Goal: Transaction & Acquisition: Purchase product/service

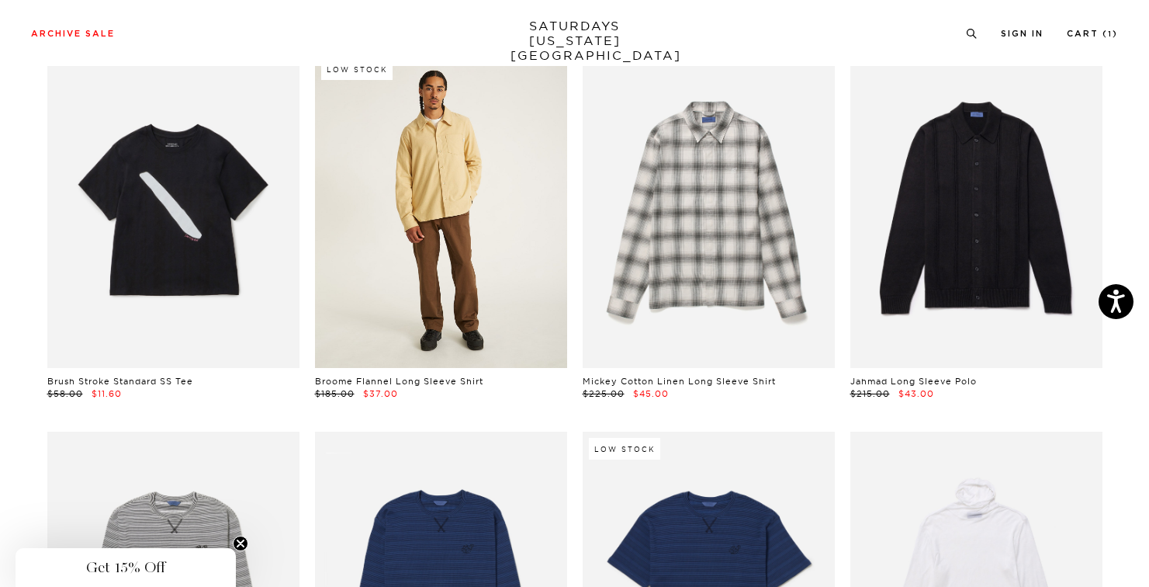
scroll to position [5878, 0]
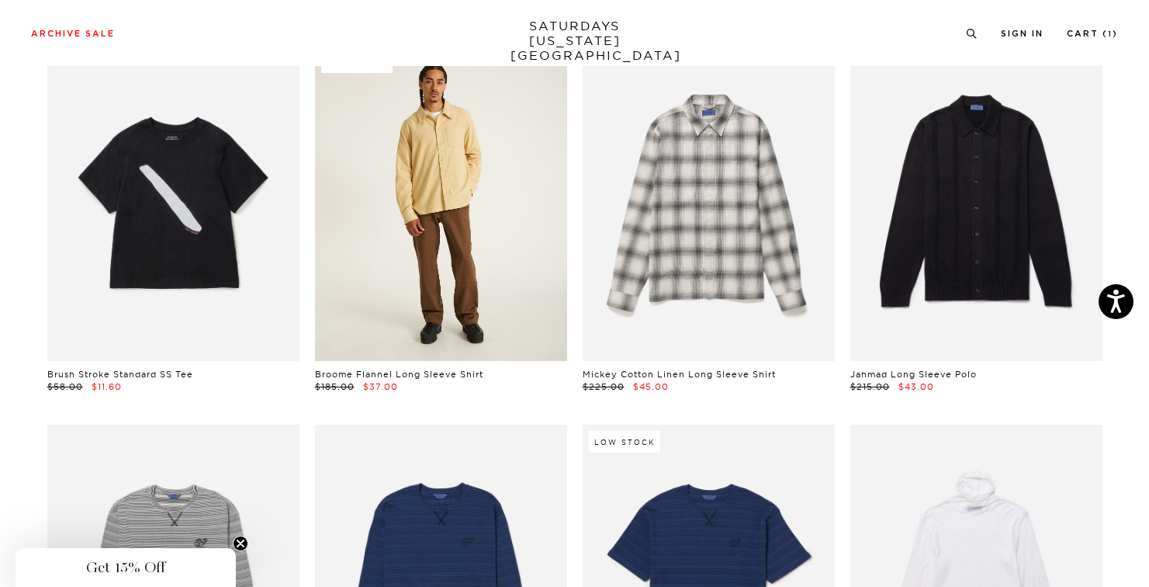
click at [453, 248] on link at bounding box center [441, 202] width 252 height 315
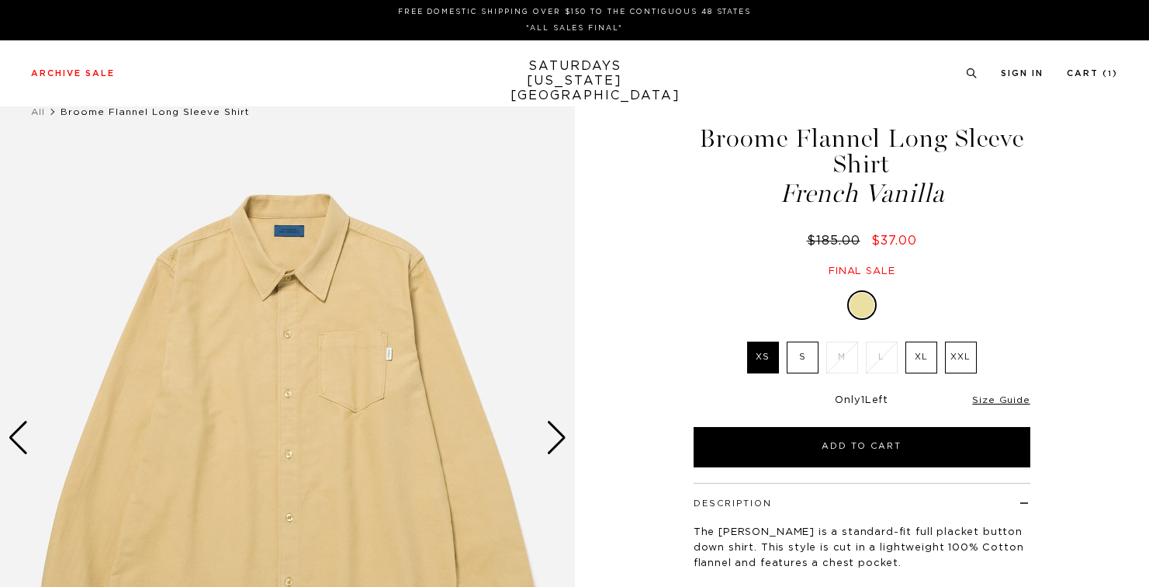
click at [543, 441] on img at bounding box center [287, 437] width 575 height 719
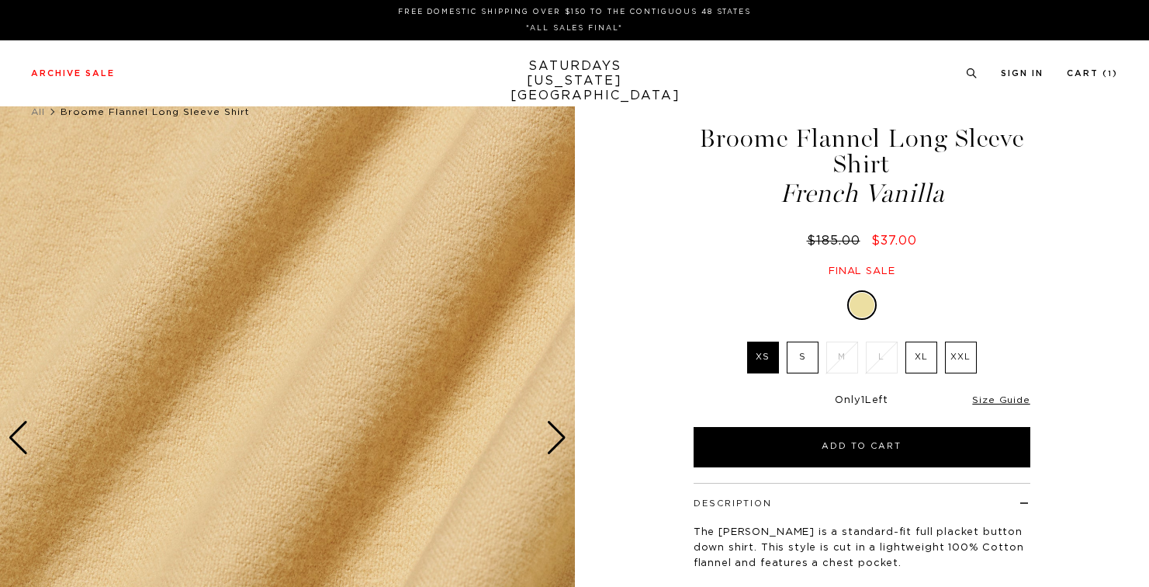
click at [546, 439] on div "Next slide" at bounding box center [556, 438] width 21 height 34
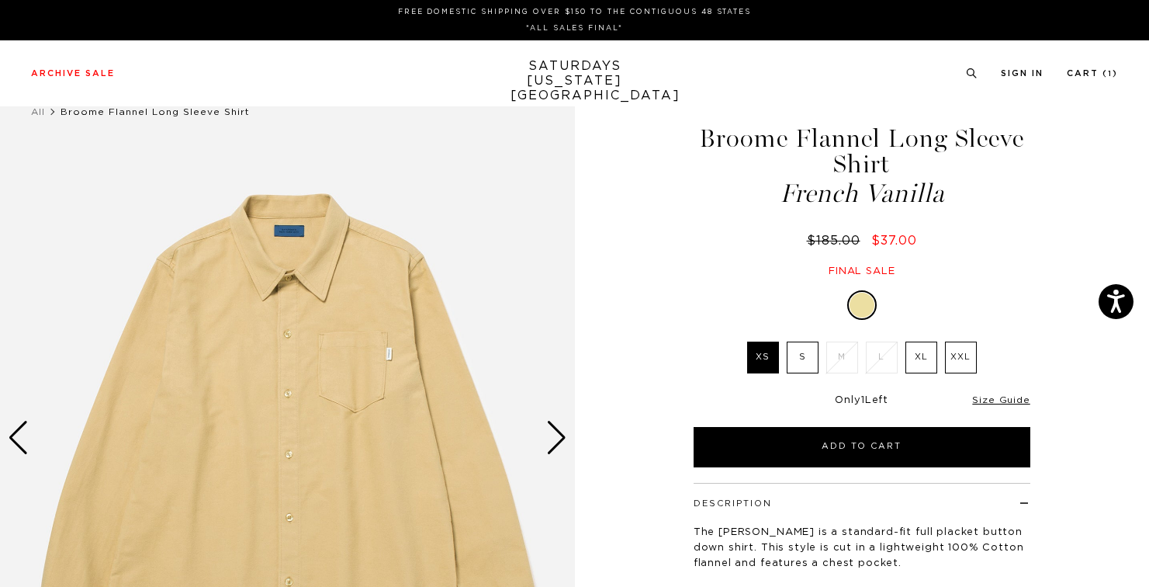
click at [547, 439] on div "Next slide" at bounding box center [556, 438] width 21 height 34
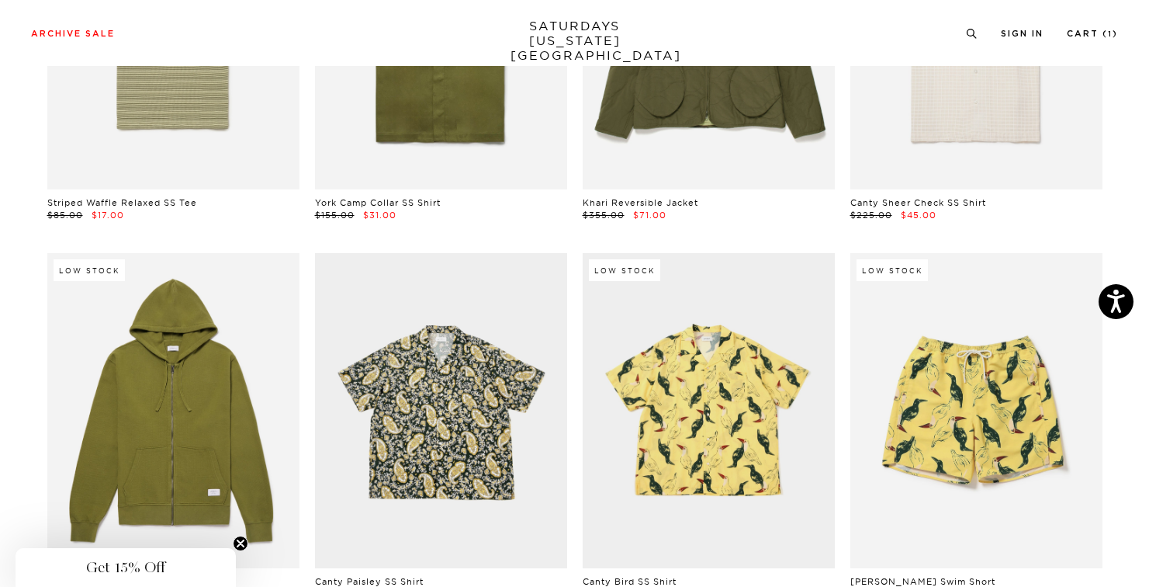
scroll to position [0, 3]
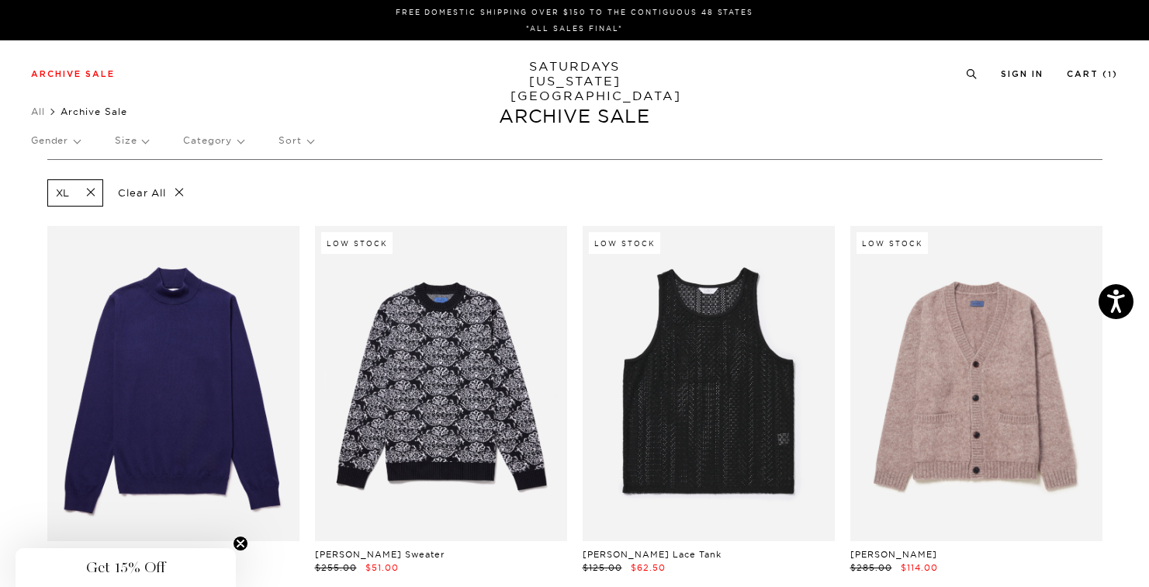
click at [93, 192] on span at bounding box center [86, 192] width 33 height 15
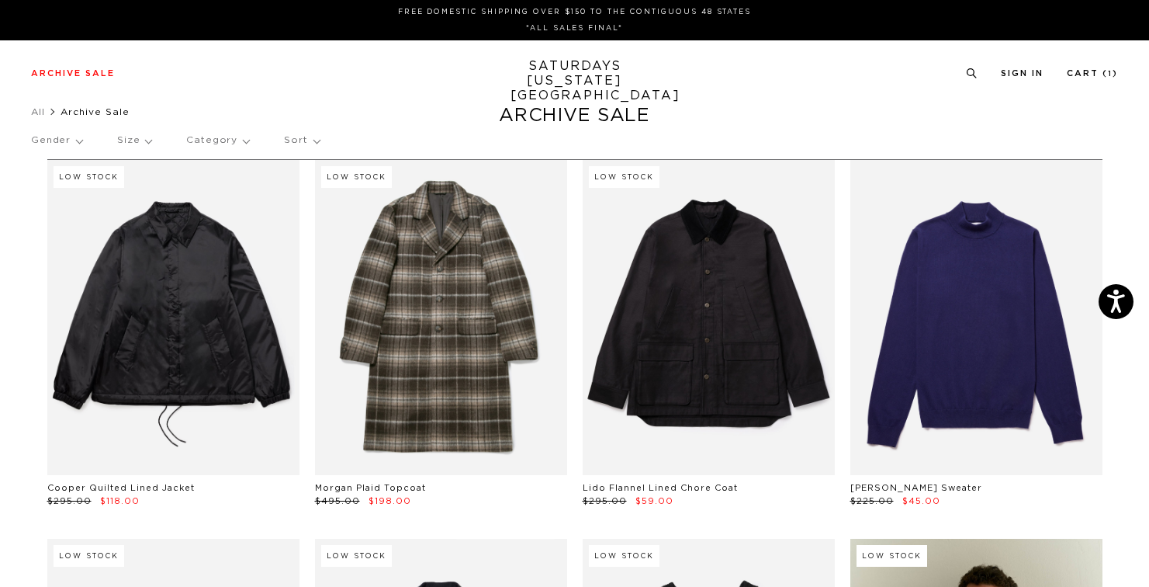
click at [148, 144] on p "Size" at bounding box center [134, 141] width 34 height 36
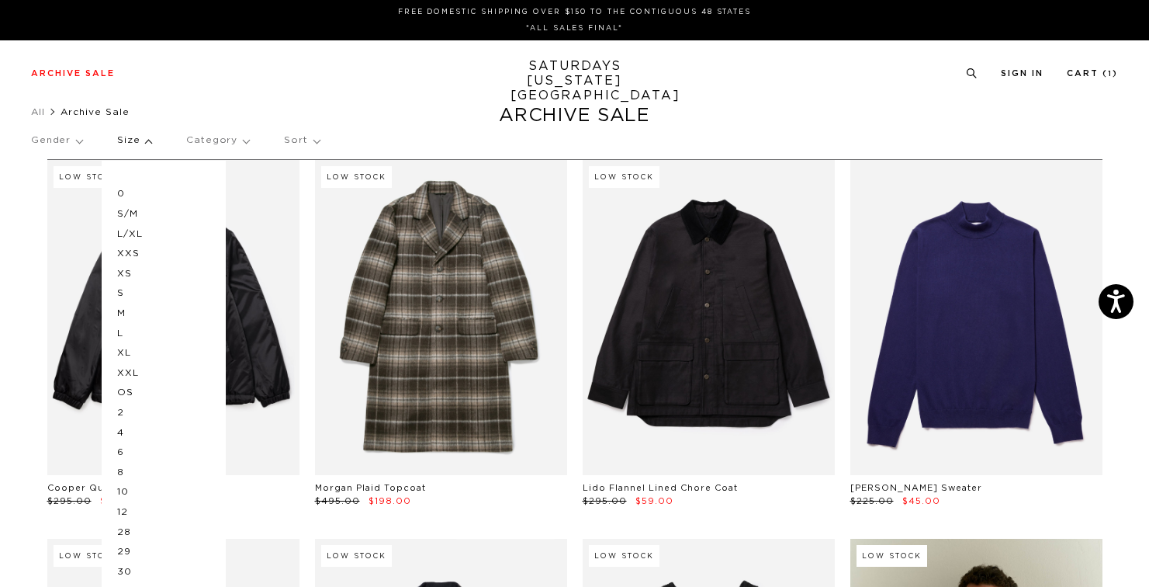
click at [120, 335] on p "L" at bounding box center [163, 334] width 93 height 20
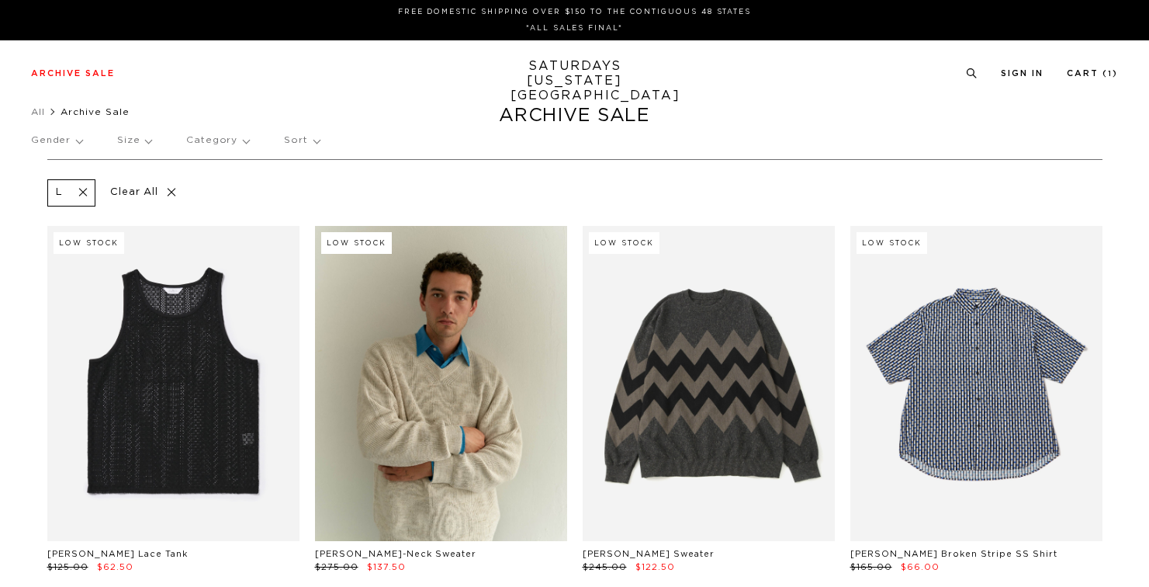
click at [140, 131] on p "Size" at bounding box center [134, 141] width 34 height 36
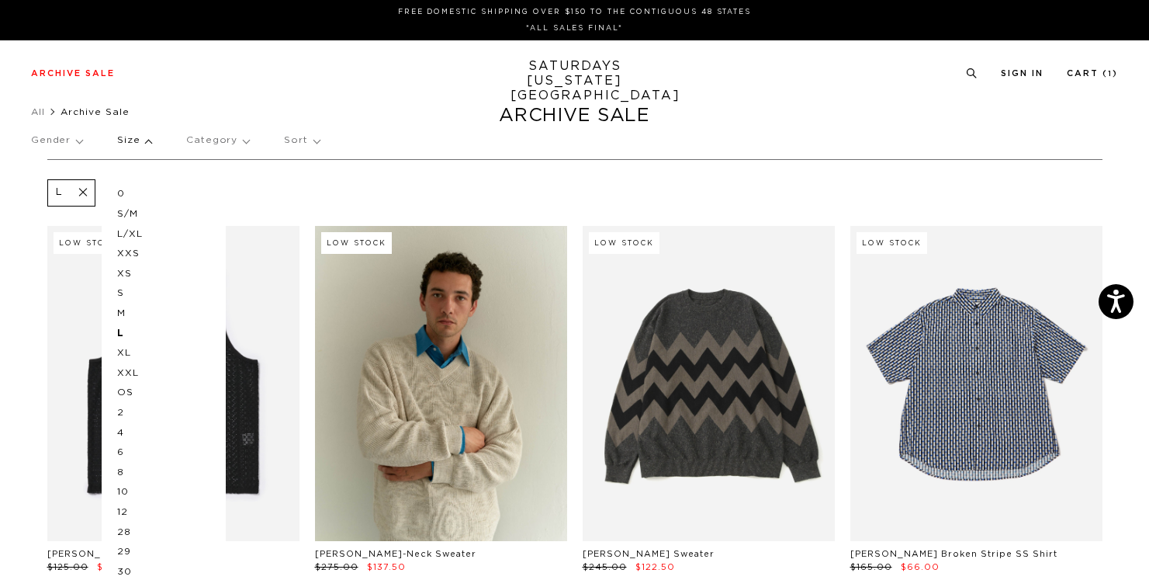
click at [137, 231] on p "L/XL" at bounding box center [163, 234] width 93 height 20
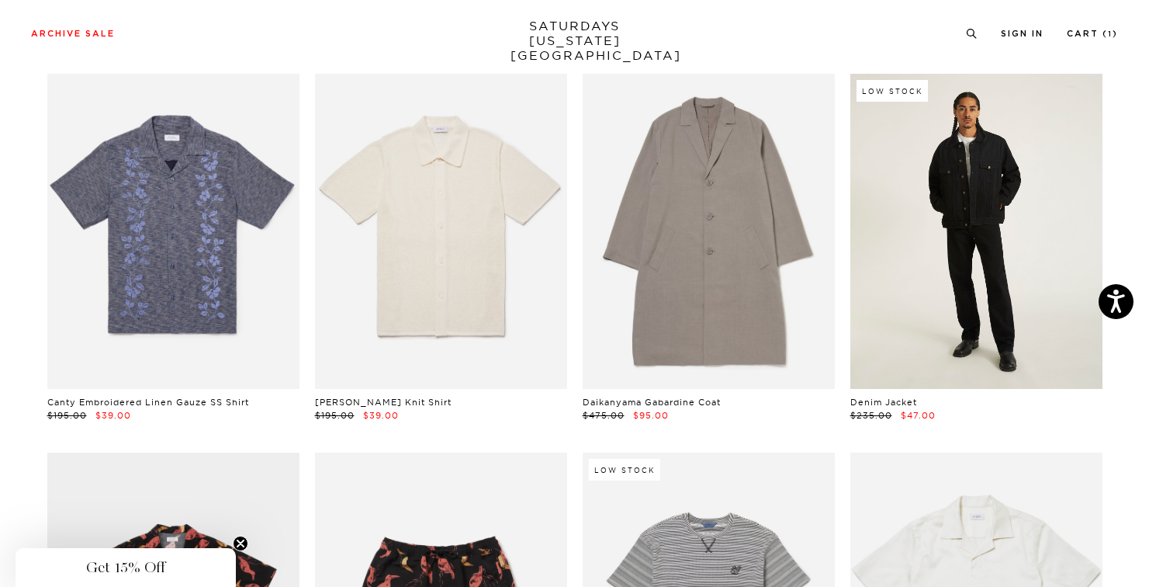
scroll to position [2808, 5]
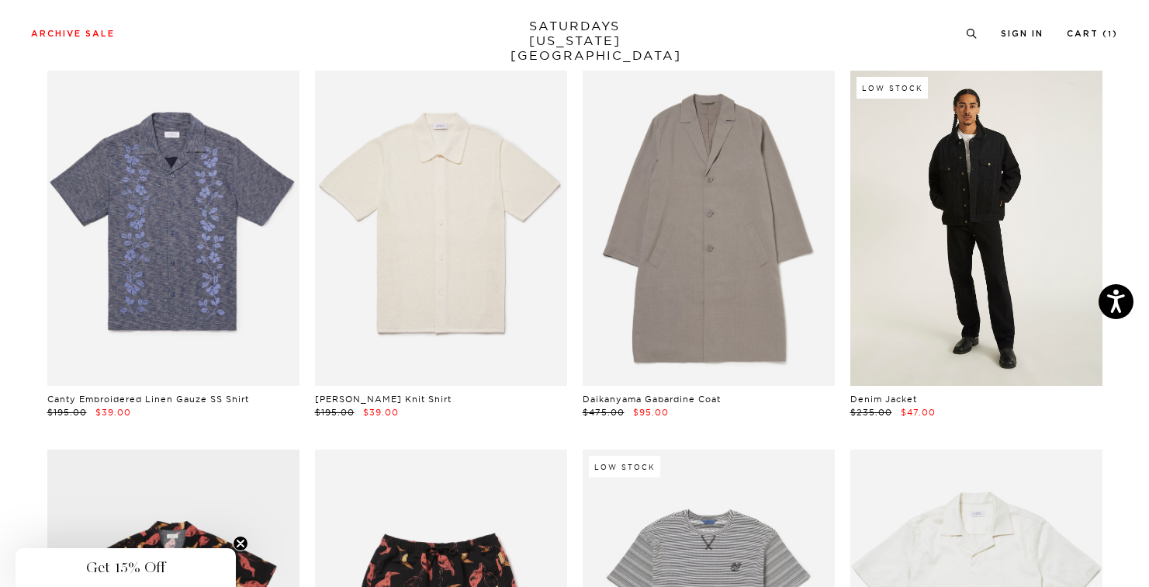
click at [959, 244] on link at bounding box center [977, 228] width 252 height 315
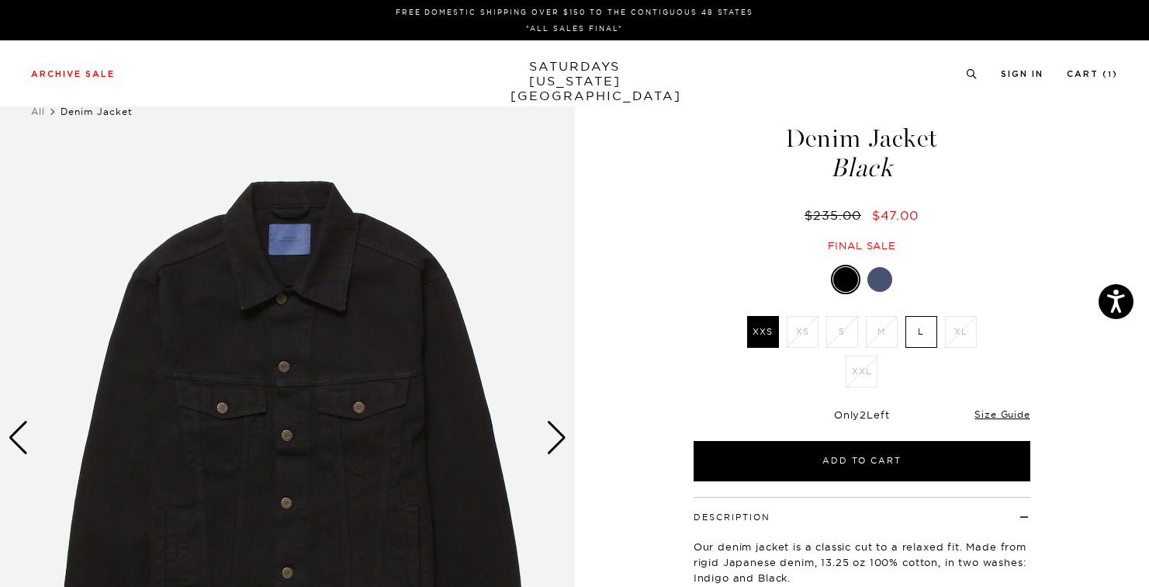
click at [547, 443] on div "Next slide" at bounding box center [556, 438] width 21 height 34
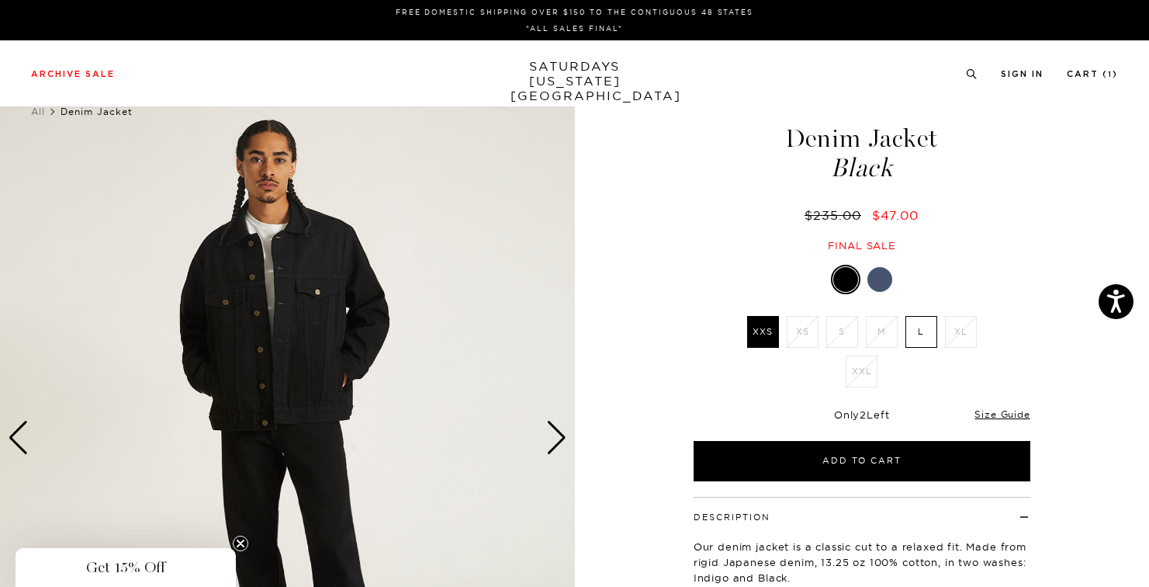
click at [549, 441] on div "Next slide" at bounding box center [556, 438] width 21 height 34
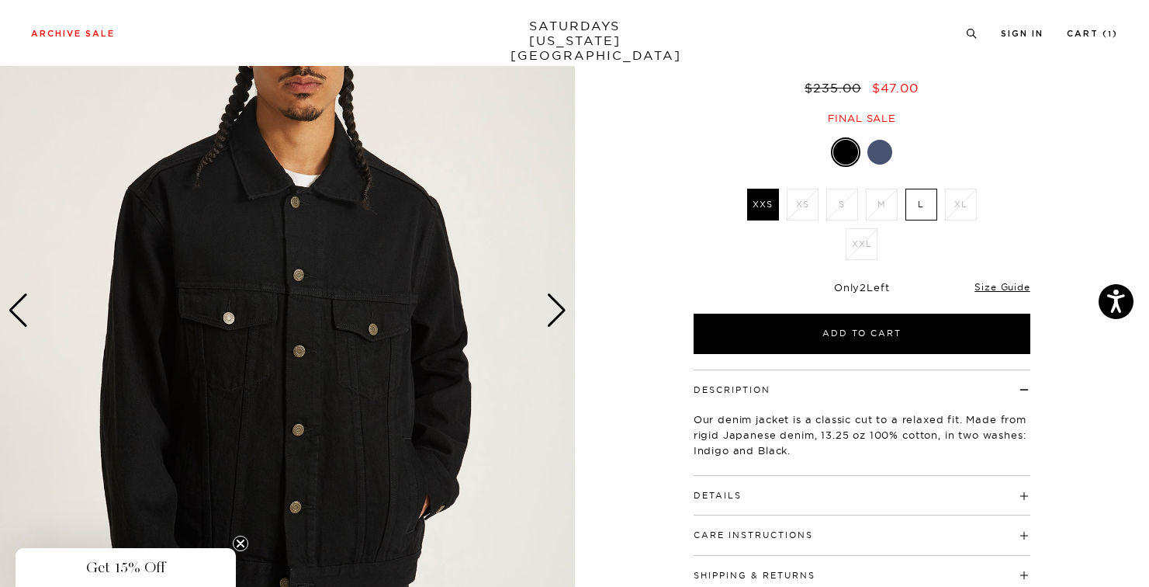
scroll to position [149, 0]
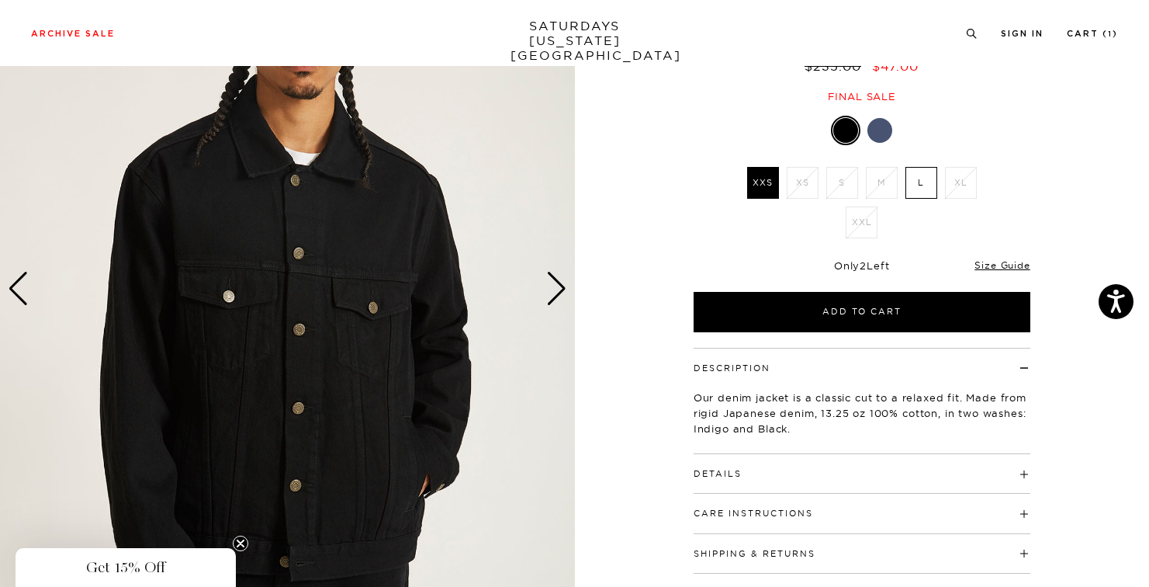
click at [560, 294] on div "Next slide" at bounding box center [556, 289] width 21 height 34
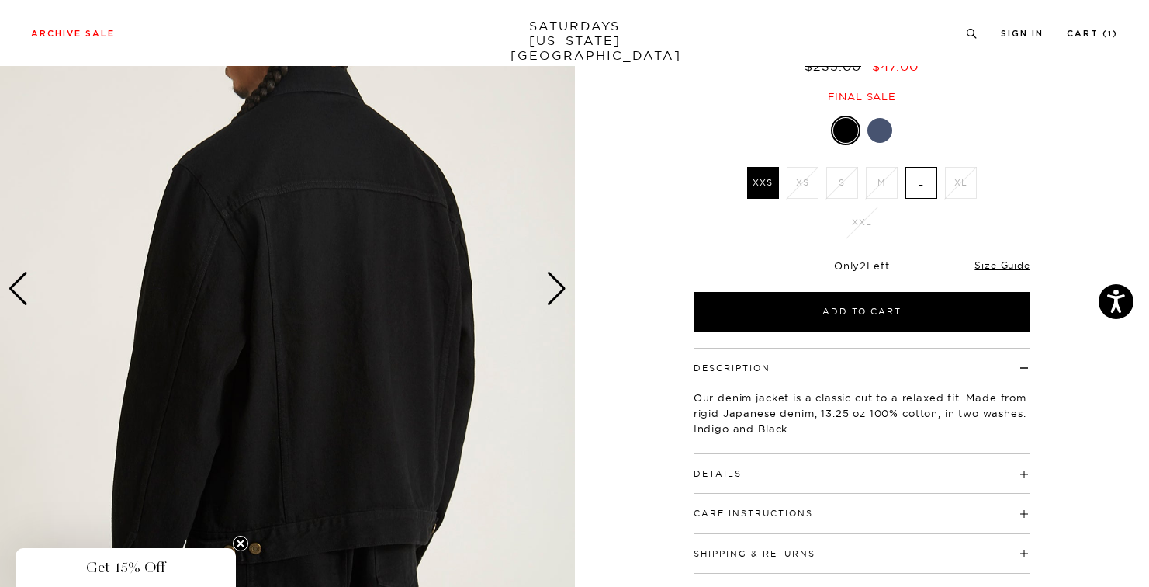
click at [552, 292] on div "Next slide" at bounding box center [556, 289] width 21 height 34
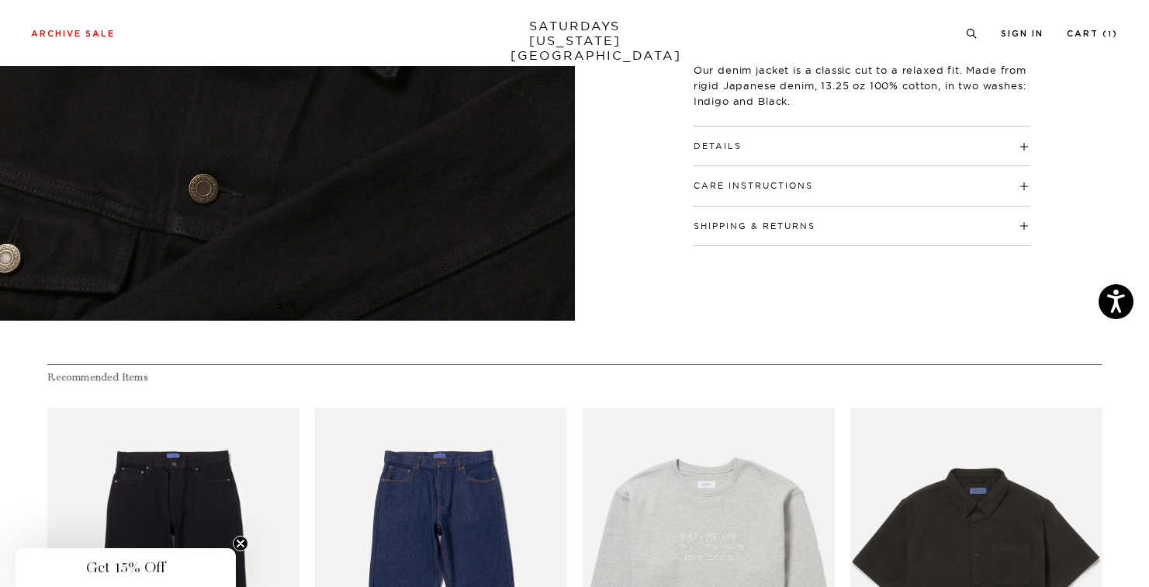
scroll to position [0, 0]
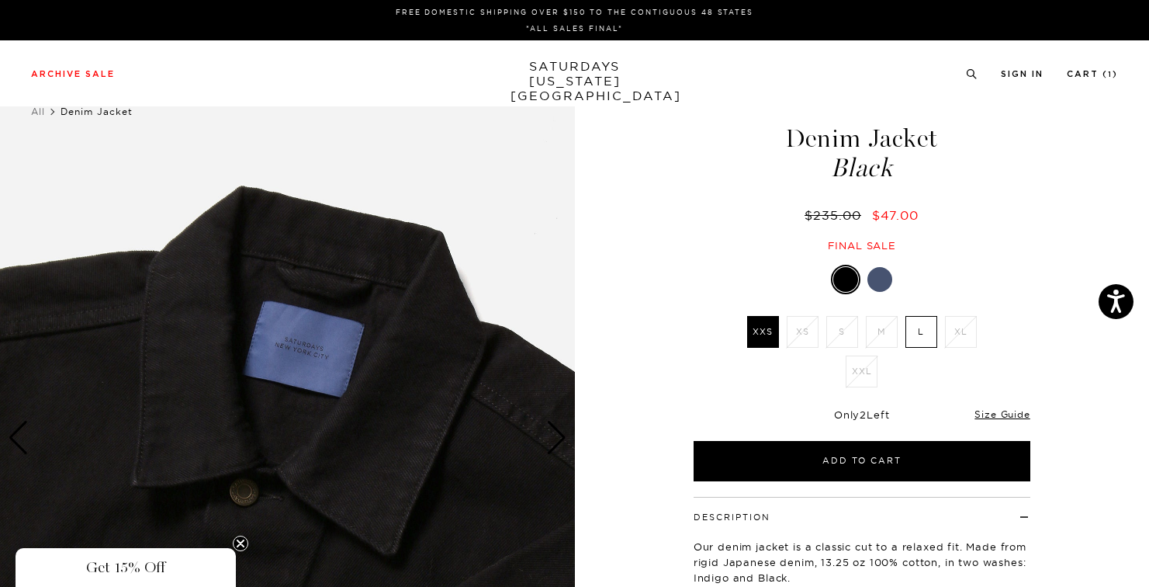
click at [882, 270] on div at bounding box center [880, 279] width 25 height 25
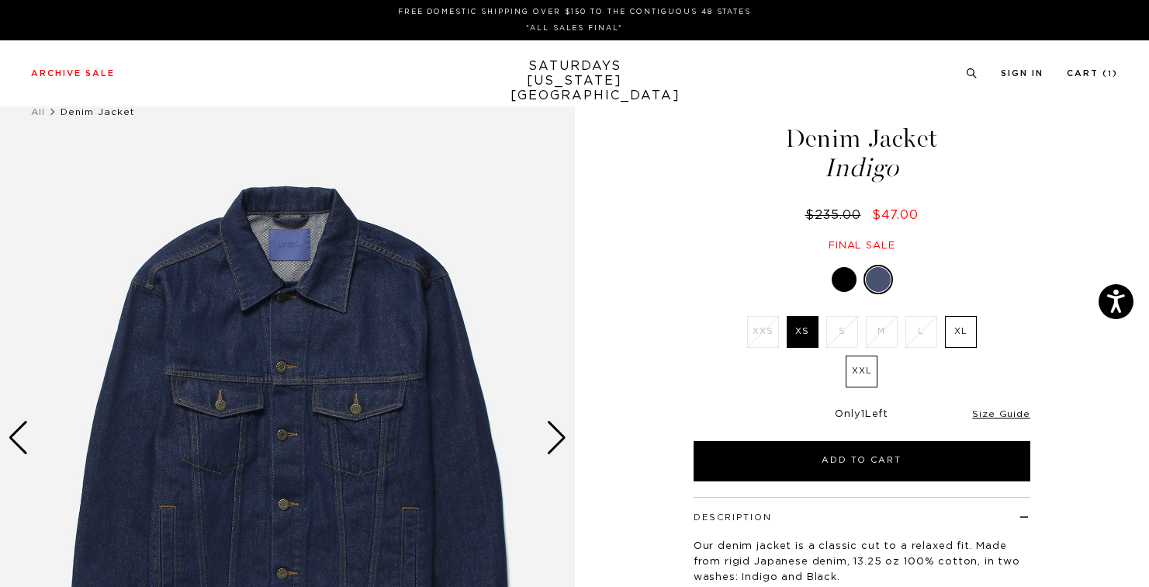
click at [832, 261] on div "Denim Jacket Indigo $235.00 $47.00 Final sale Denim Jacket Indigo $235.00 $47.0…" at bounding box center [862, 437] width 388 height 719
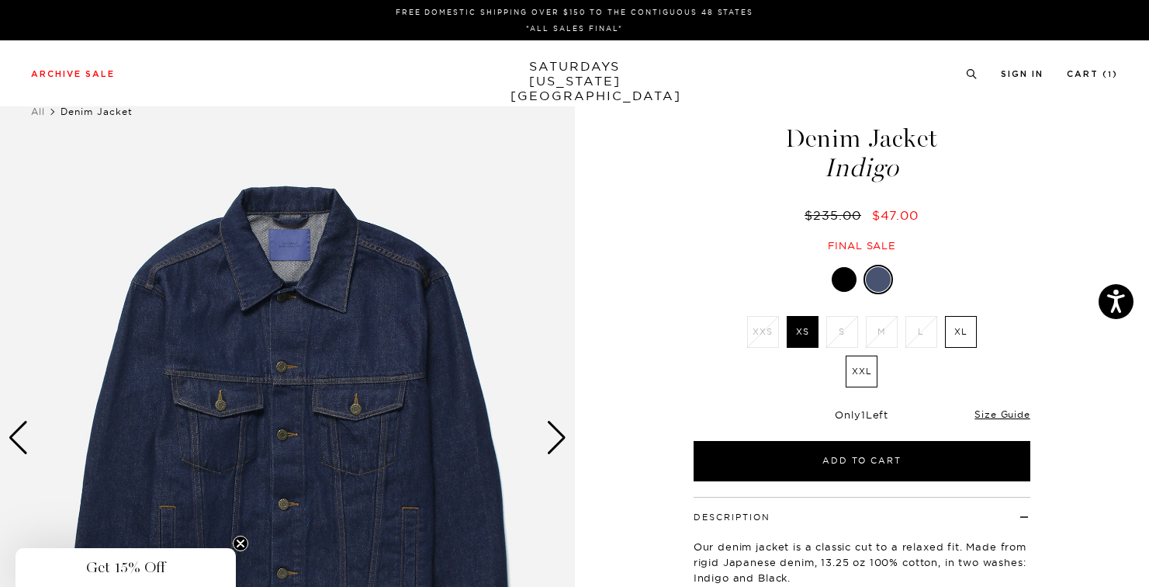
click at [832, 274] on div at bounding box center [844, 279] width 25 height 25
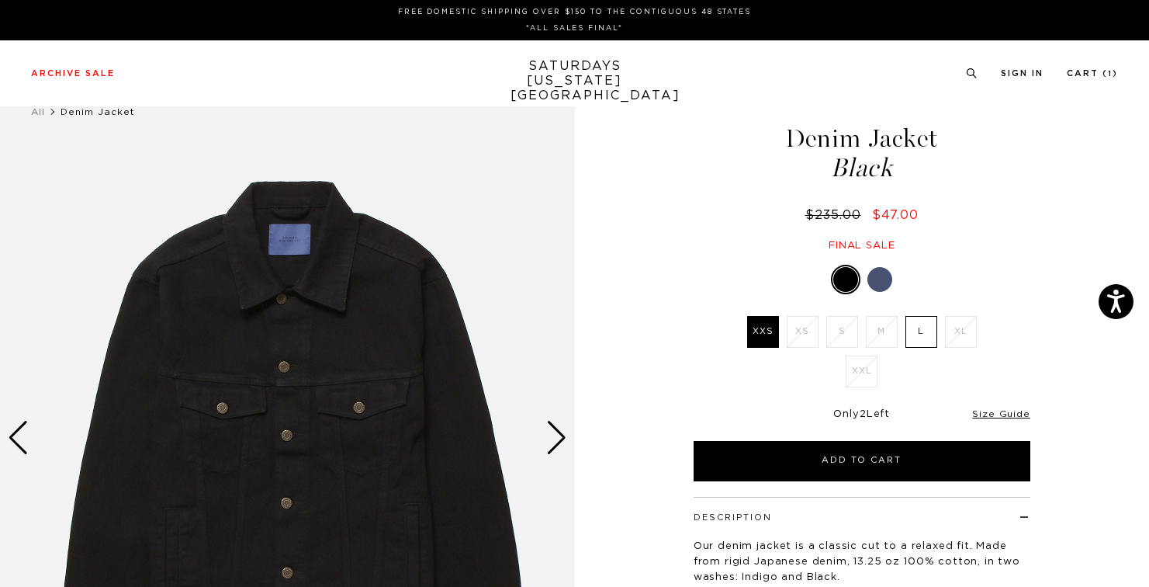
click at [920, 333] on label "L" at bounding box center [922, 332] width 32 height 32
click at [0, 0] on input "L" at bounding box center [0, 0] width 0 height 0
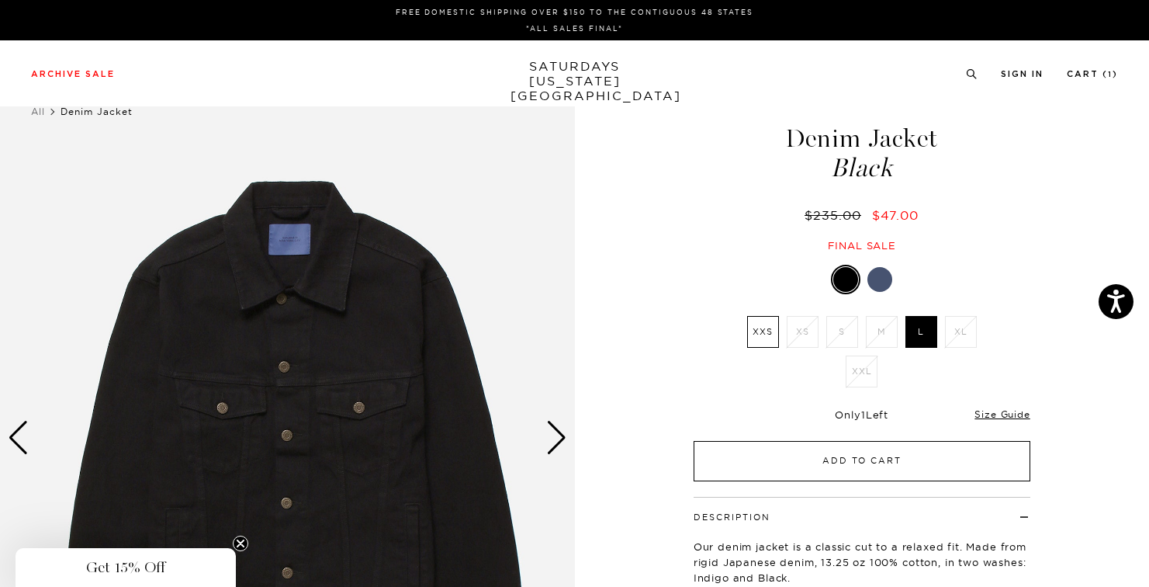
click at [898, 463] on button "Add to Cart" at bounding box center [862, 461] width 337 height 40
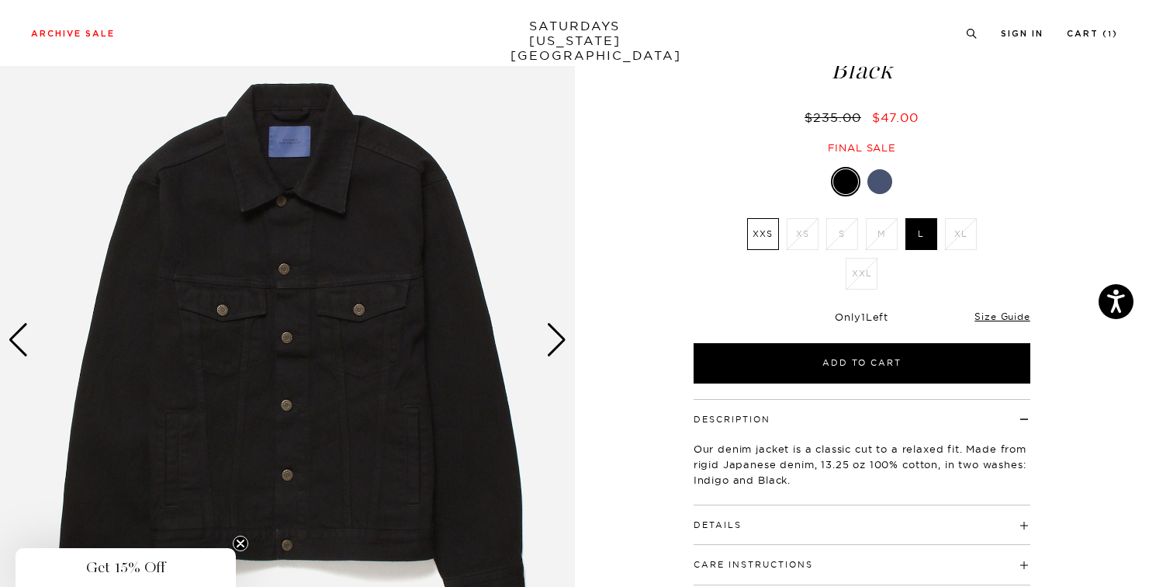
scroll to position [239, 0]
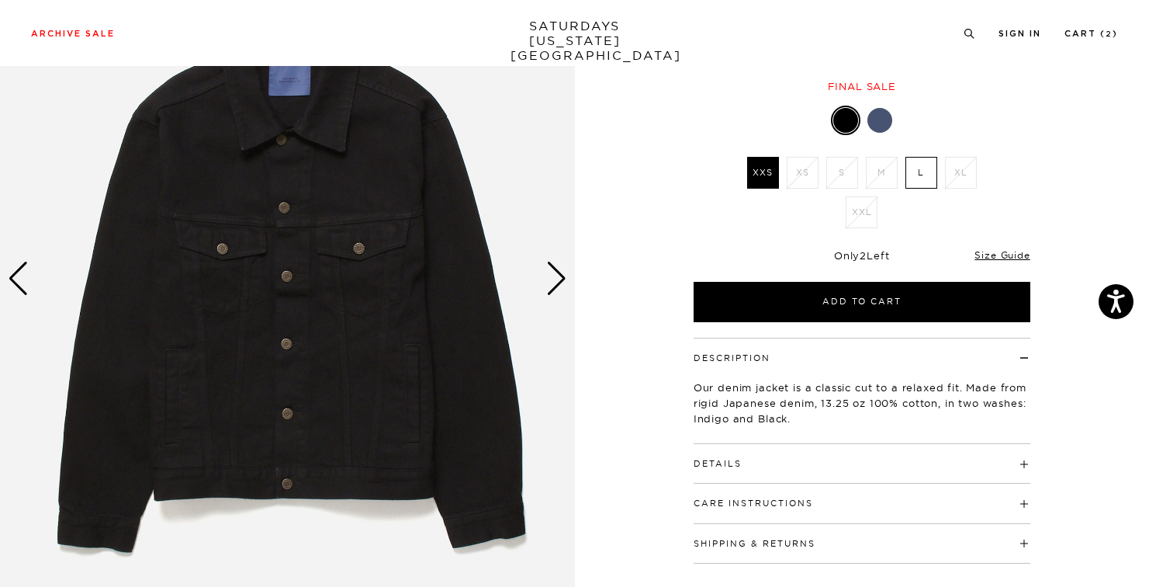
click at [283, 281] on img at bounding box center [287, 278] width 575 height 719
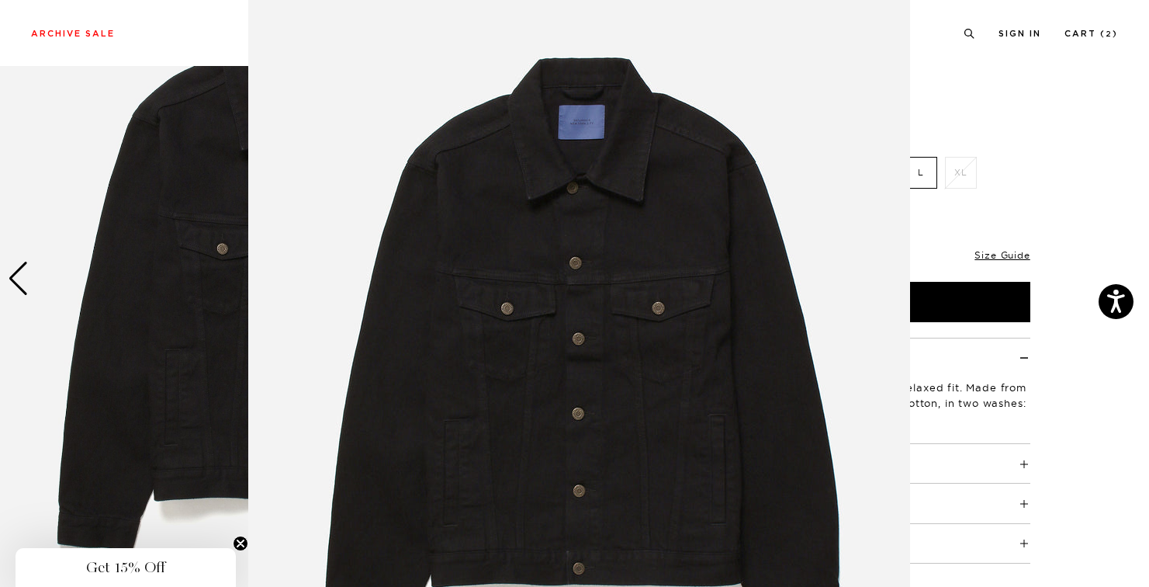
scroll to position [54, 0]
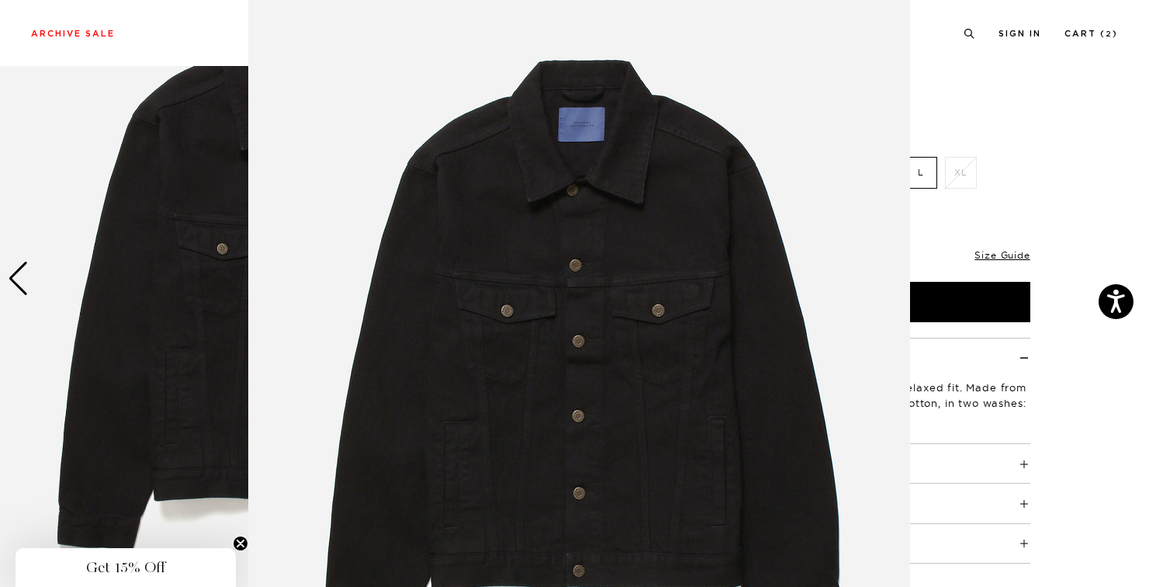
click at [73, 143] on figure at bounding box center [574, 293] width 1149 height 587
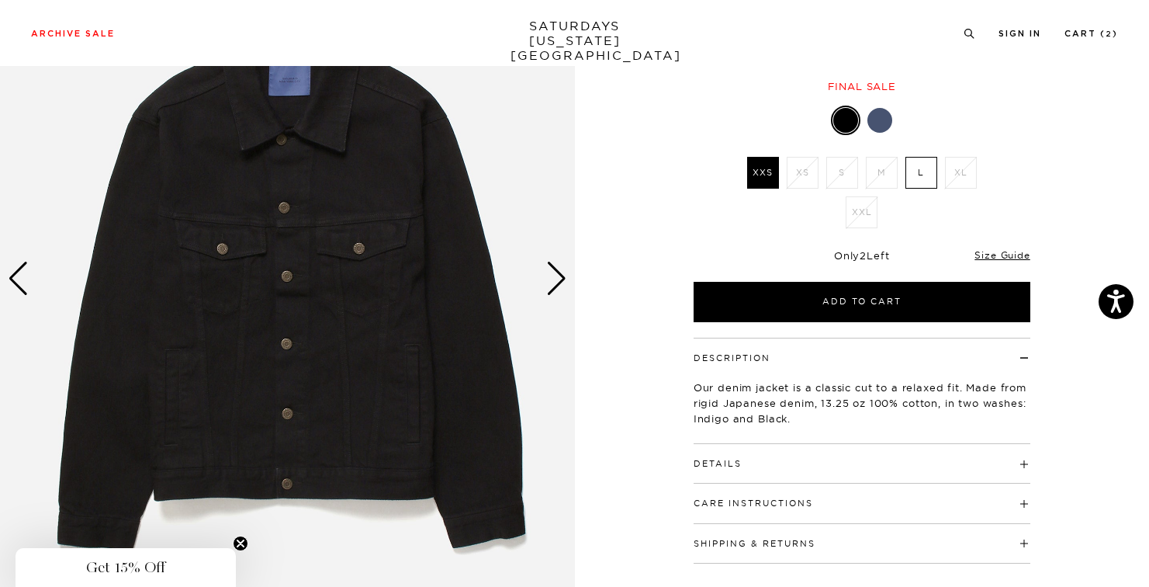
scroll to position [0, 0]
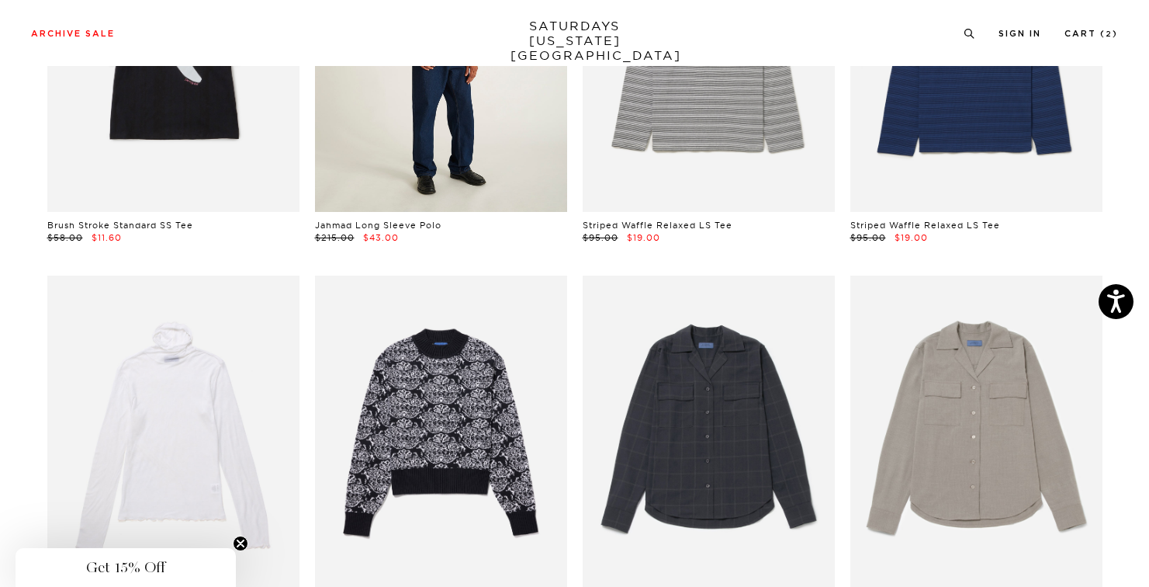
scroll to position [6614, 9]
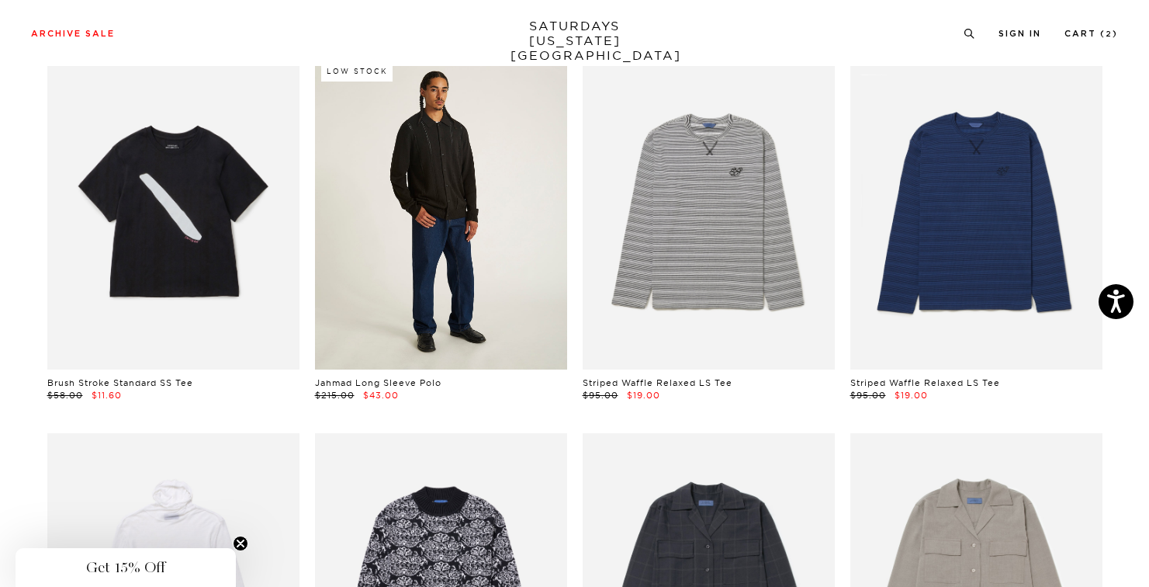
click at [462, 206] on link at bounding box center [441, 211] width 252 height 315
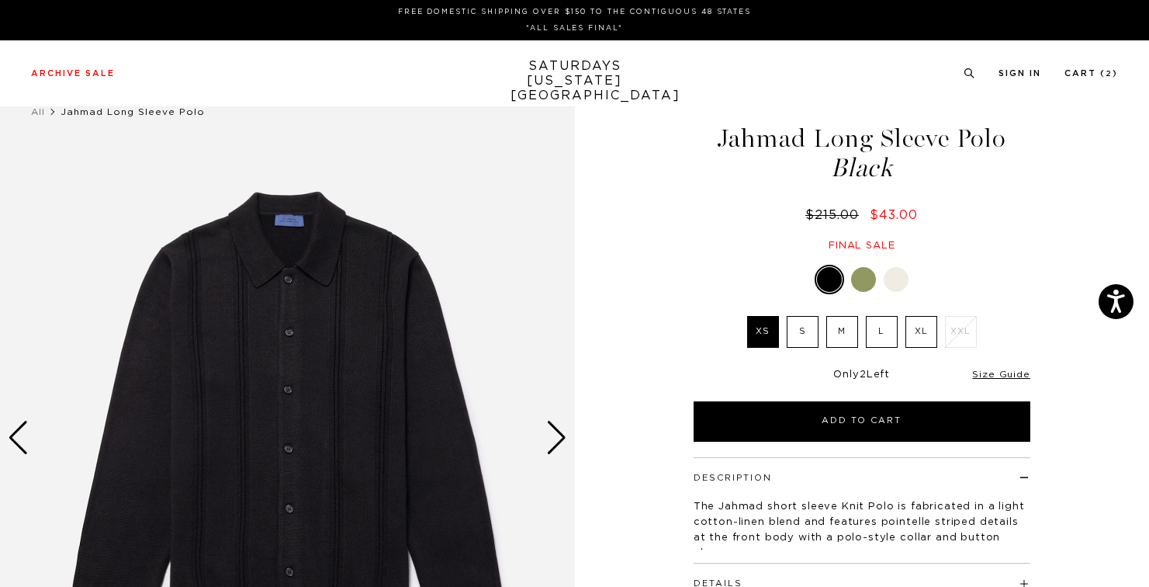
click at [551, 429] on div "Next slide" at bounding box center [556, 438] width 21 height 34
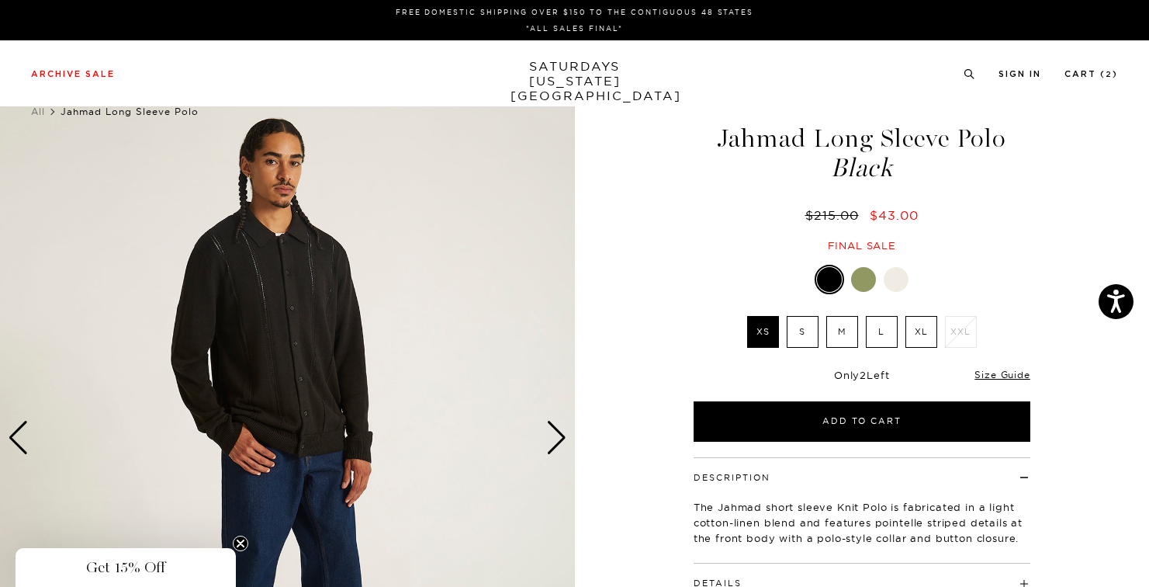
click at [551, 429] on div "Next slide" at bounding box center [556, 438] width 21 height 34
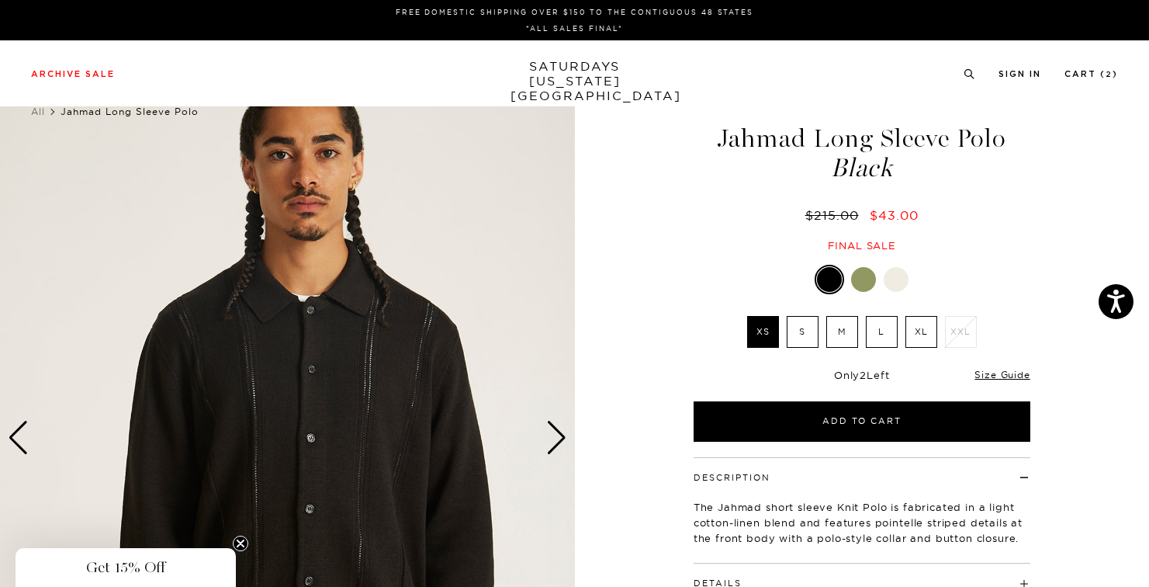
click at [551, 429] on div "Next slide" at bounding box center [556, 438] width 21 height 34
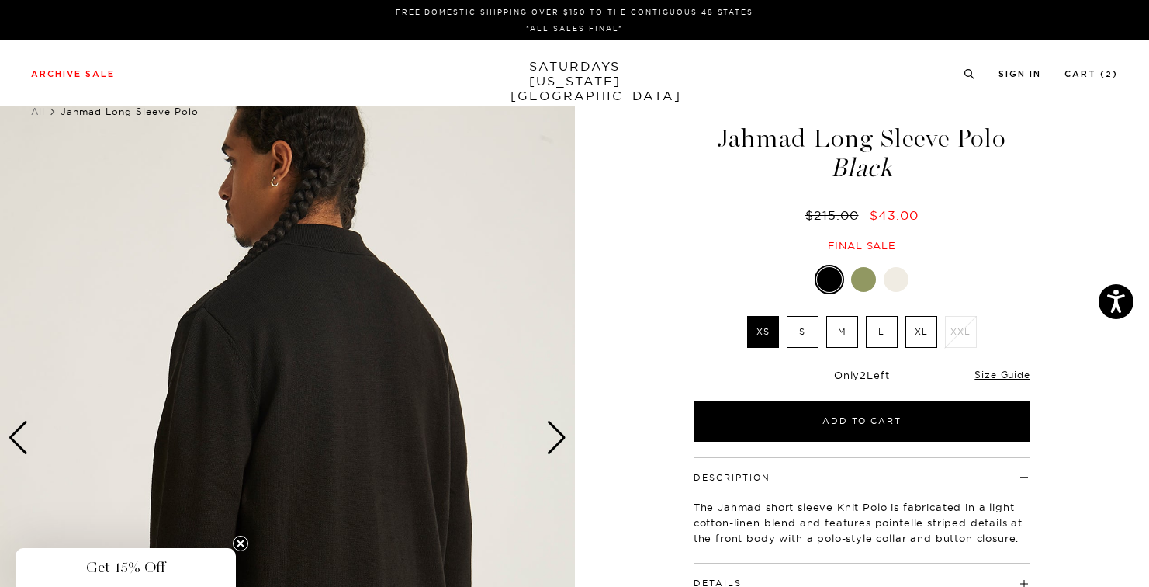
click at [551, 429] on div "Next slide" at bounding box center [556, 438] width 21 height 34
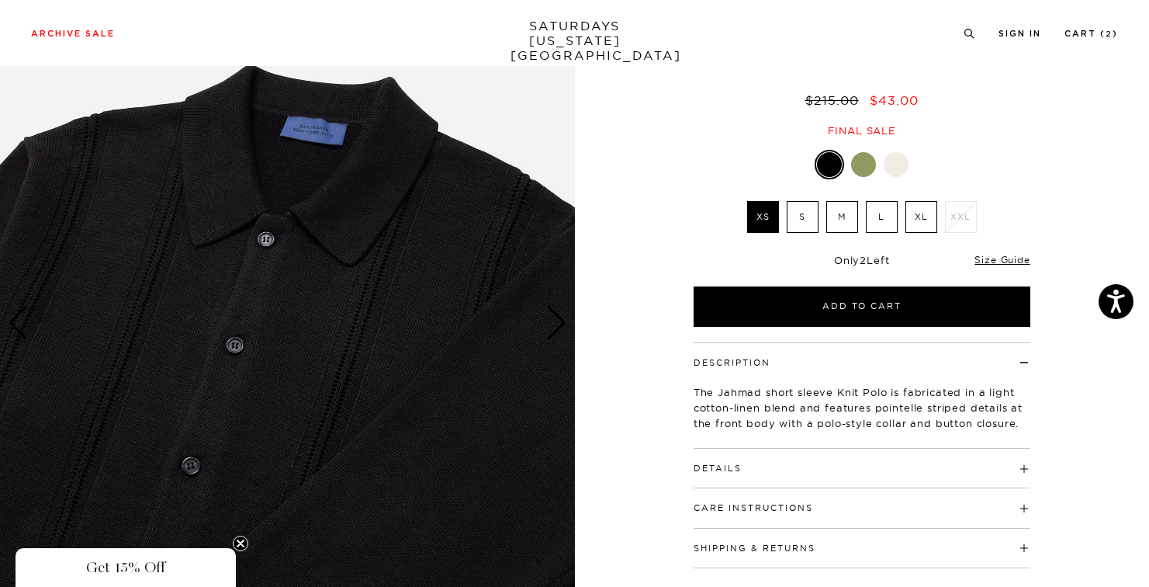
scroll to position [118, 0]
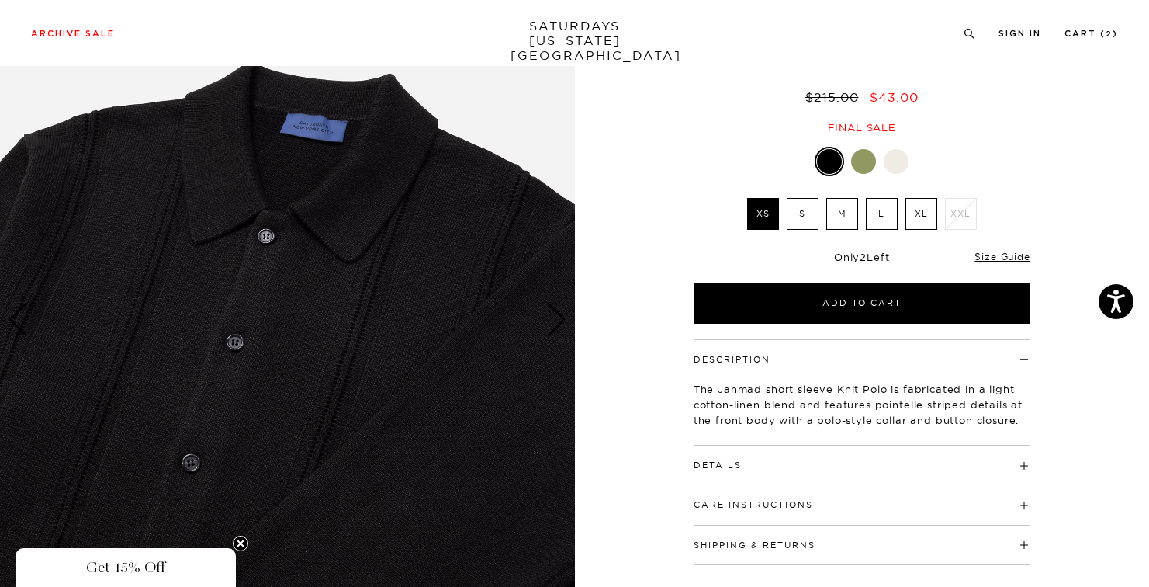
click at [864, 158] on div at bounding box center [863, 161] width 25 height 25
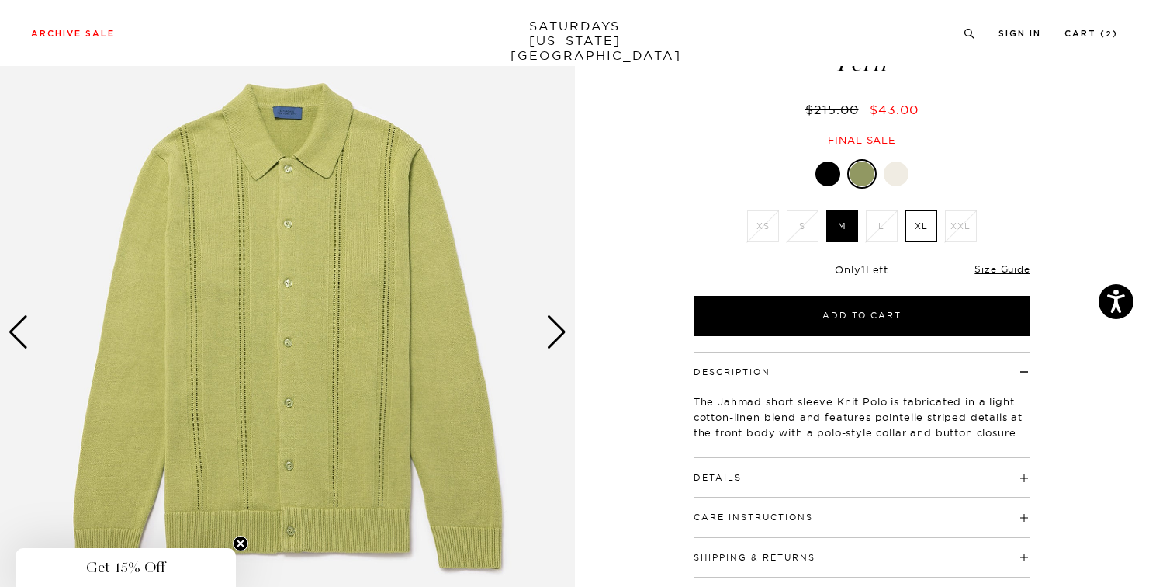
scroll to position [106, 0]
click at [900, 164] on div at bounding box center [896, 173] width 25 height 25
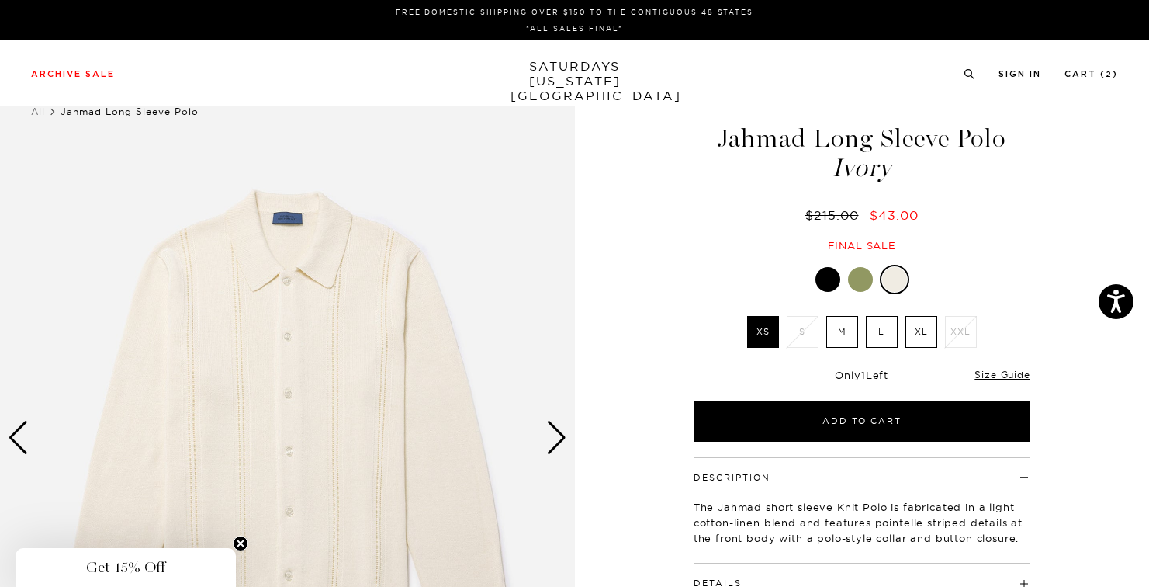
click at [832, 290] on div at bounding box center [828, 279] width 25 height 25
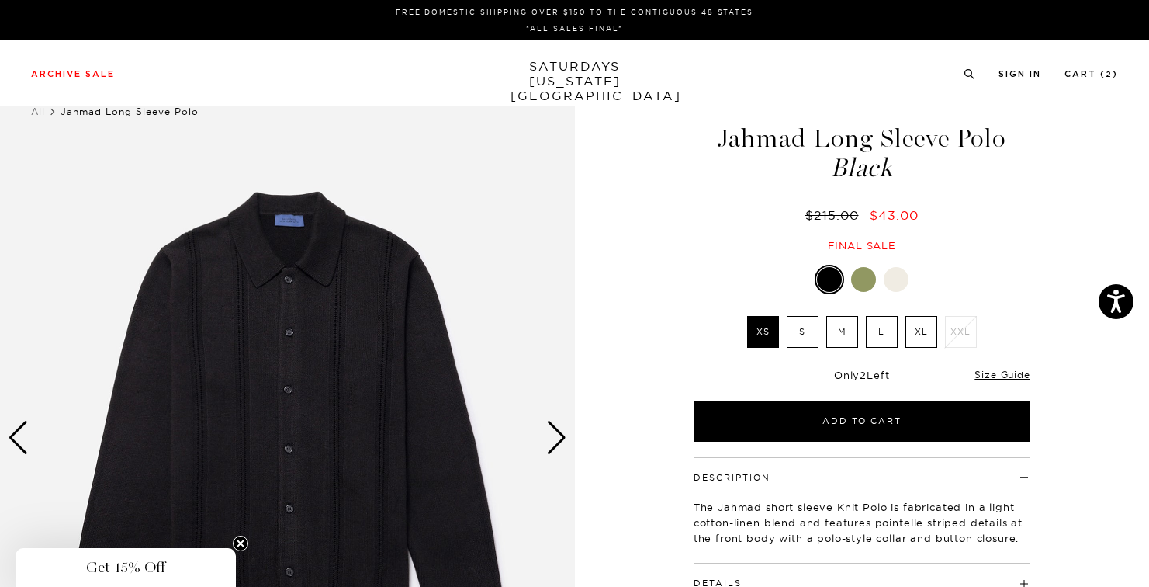
click at [903, 285] on div at bounding box center [896, 279] width 25 height 25
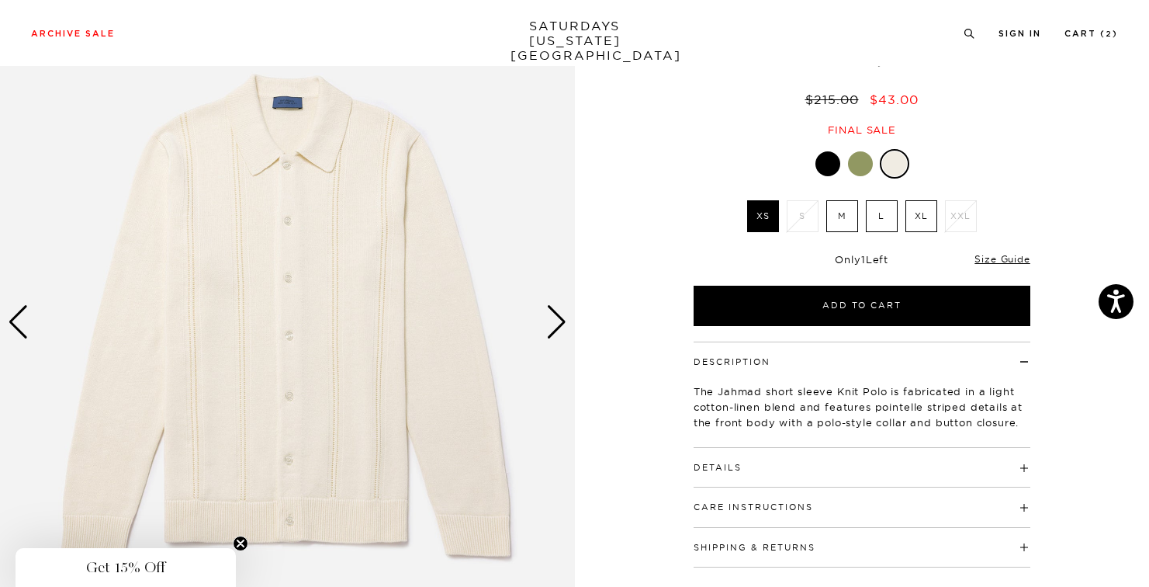
click at [891, 223] on label "L" at bounding box center [882, 216] width 32 height 32
click at [0, 0] on input "L" at bounding box center [0, 0] width 0 height 0
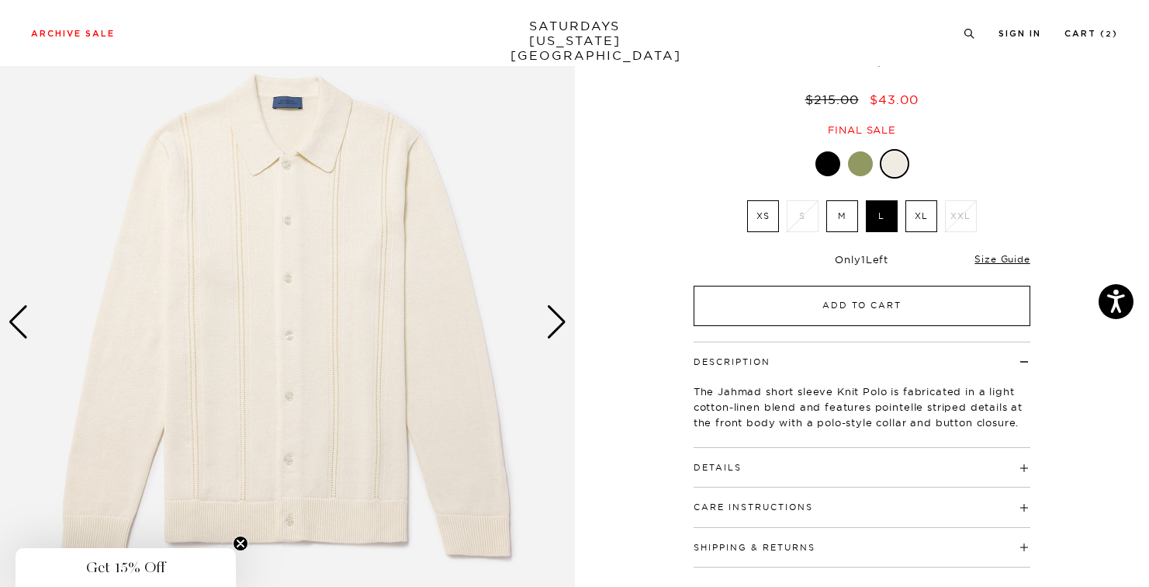
click at [821, 302] on button "Add to Cart" at bounding box center [862, 306] width 337 height 40
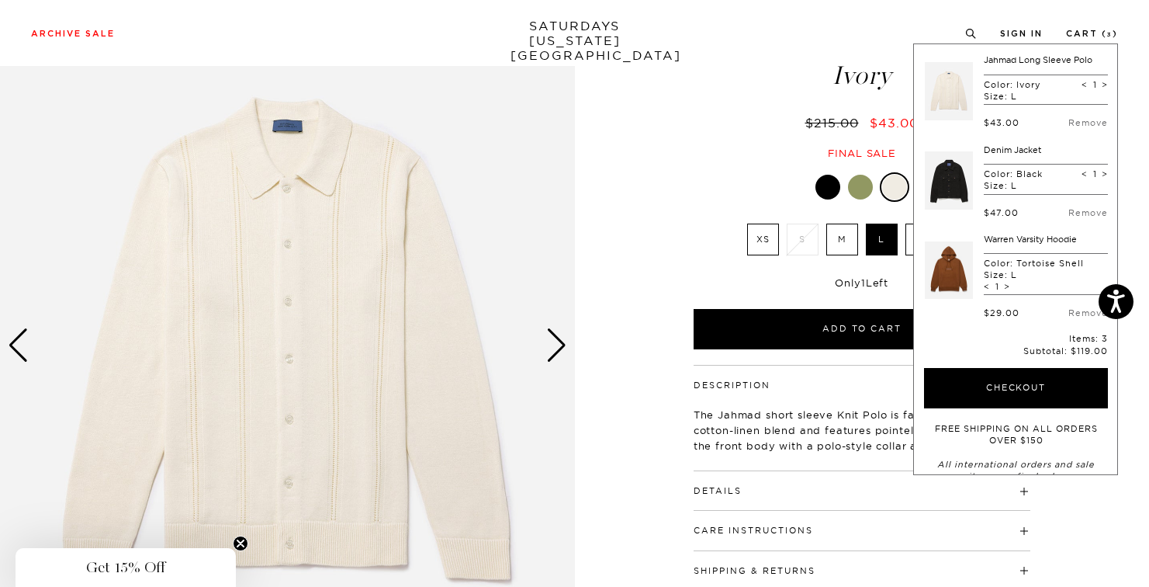
scroll to position [88, 0]
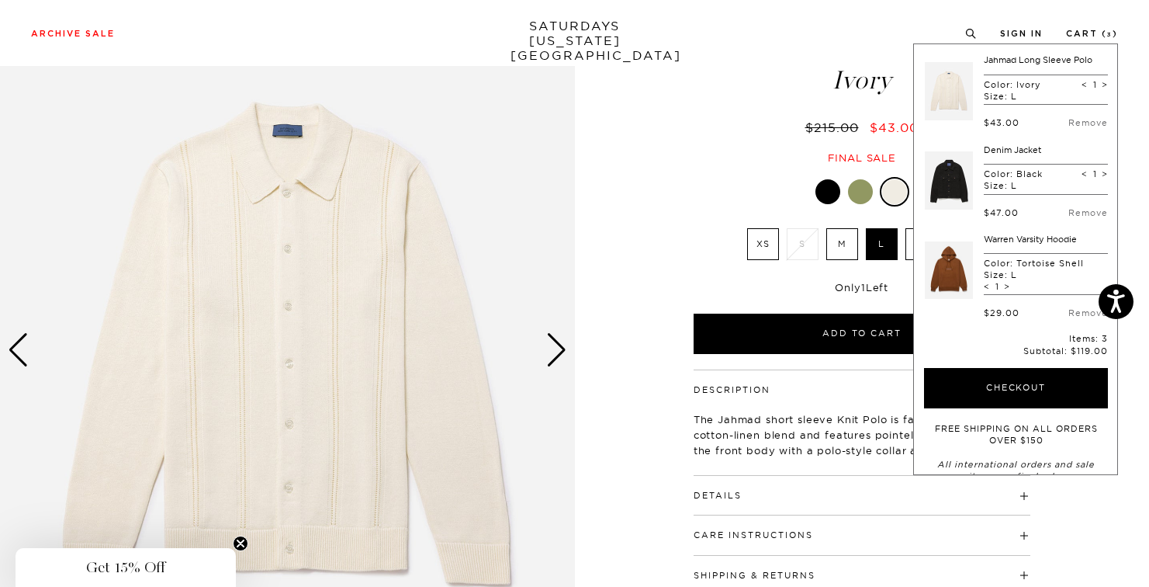
click at [858, 194] on div at bounding box center [860, 191] width 25 height 25
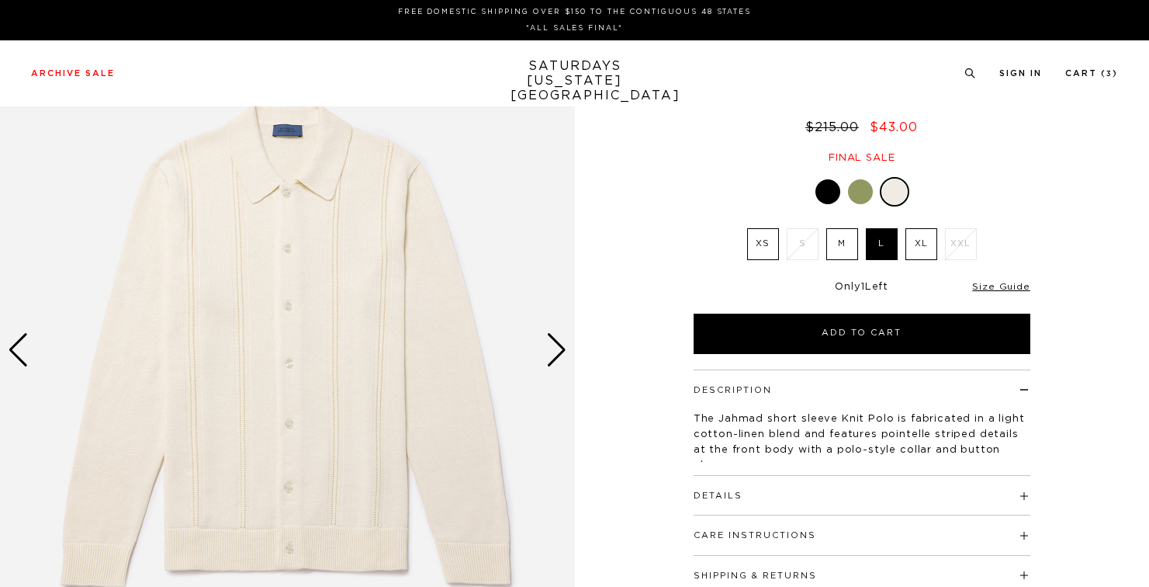
click at [819, 186] on div at bounding box center [828, 191] width 25 height 25
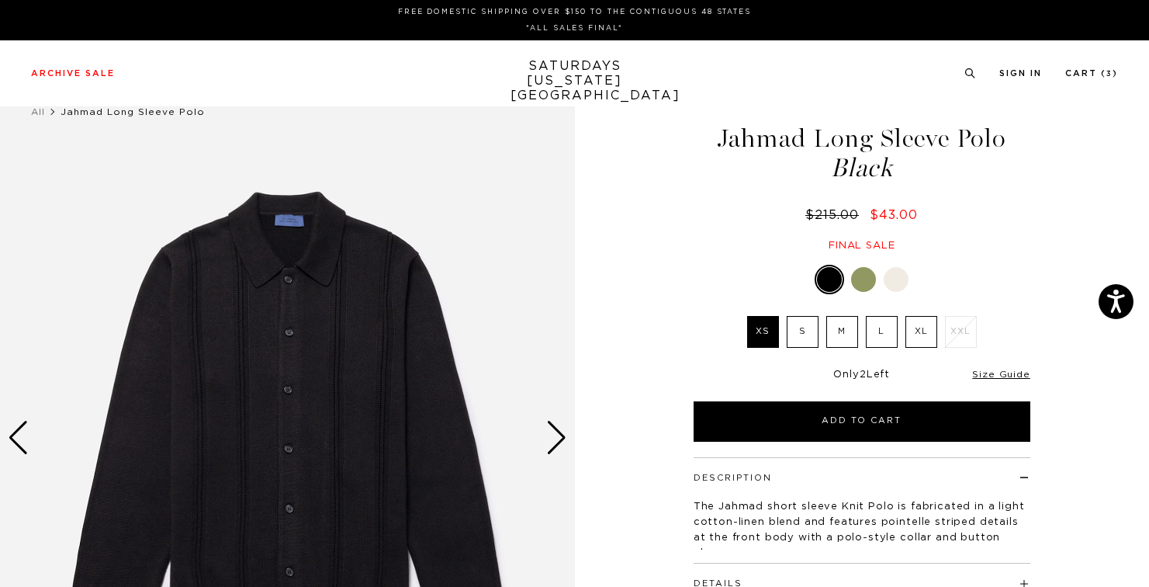
click at [887, 329] on label "L" at bounding box center [882, 332] width 32 height 32
click at [0, 0] on input "L" at bounding box center [0, 0] width 0 height 0
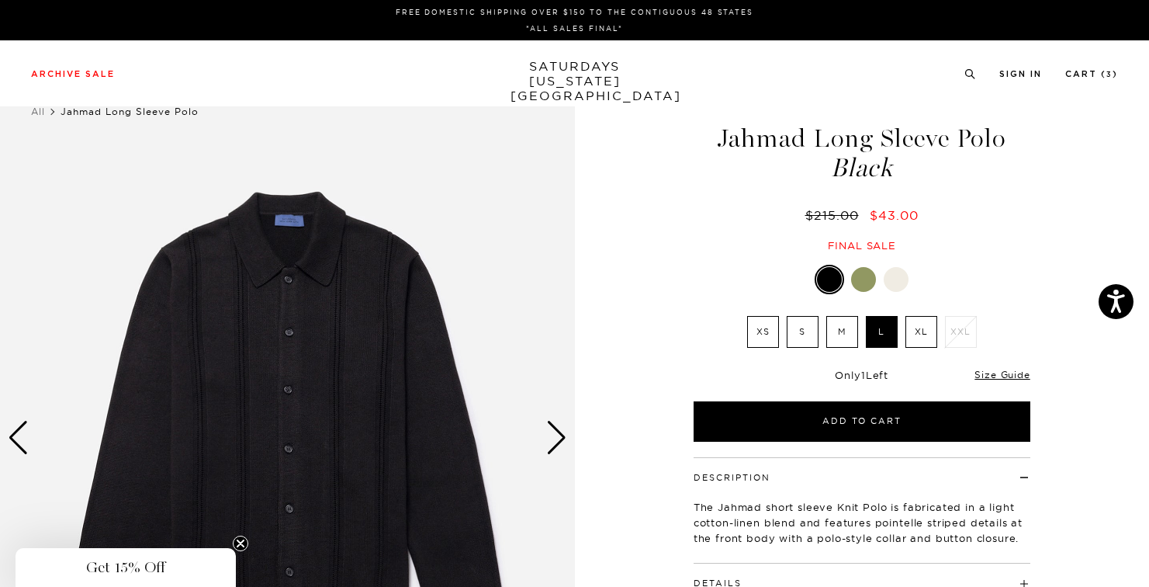
click at [555, 429] on div "Next slide" at bounding box center [556, 438] width 21 height 34
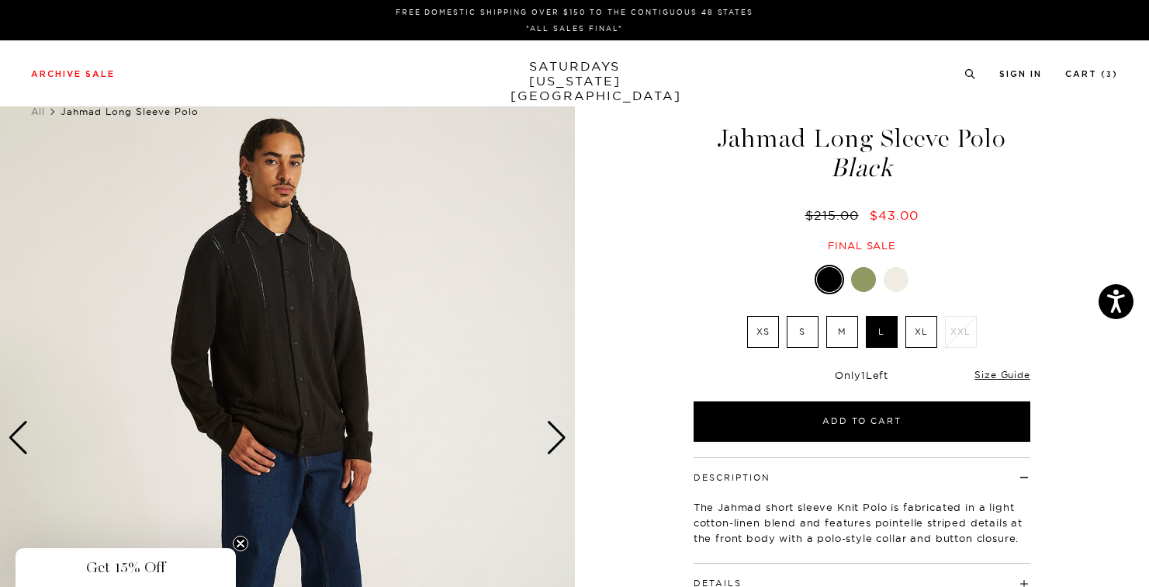
click at [555, 429] on div "Next slide" at bounding box center [556, 438] width 21 height 34
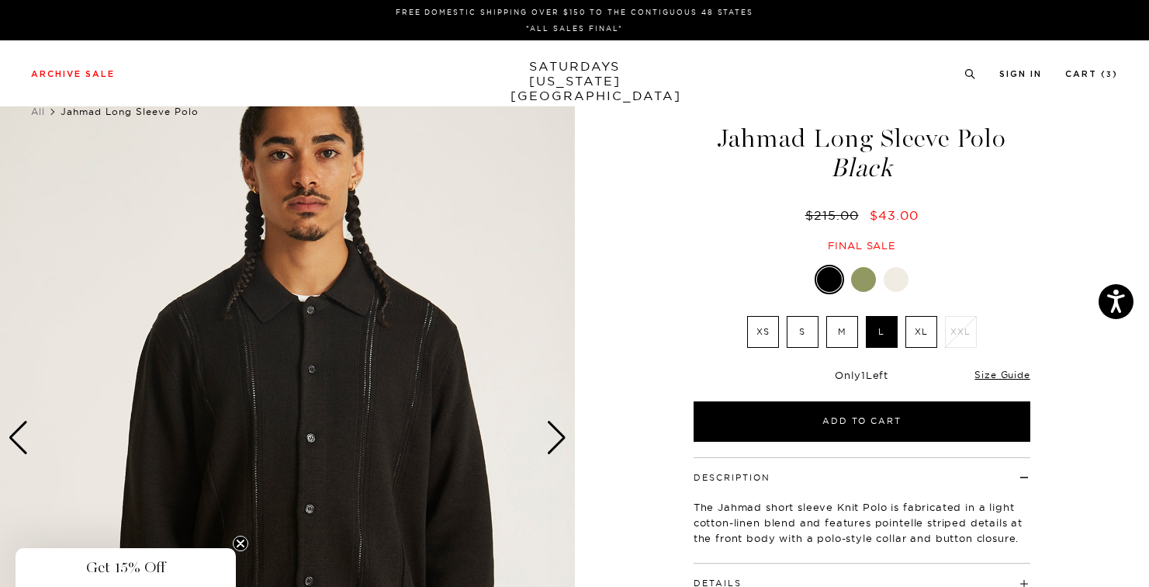
click at [555, 429] on div "Next slide" at bounding box center [556, 438] width 21 height 34
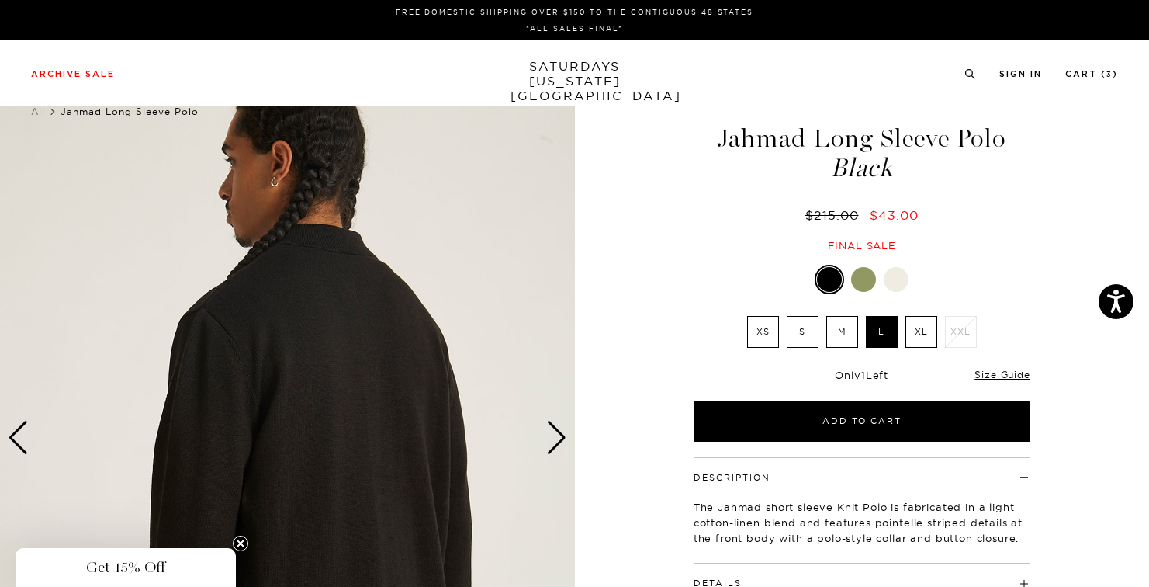
click at [555, 429] on div "Next slide" at bounding box center [556, 438] width 21 height 34
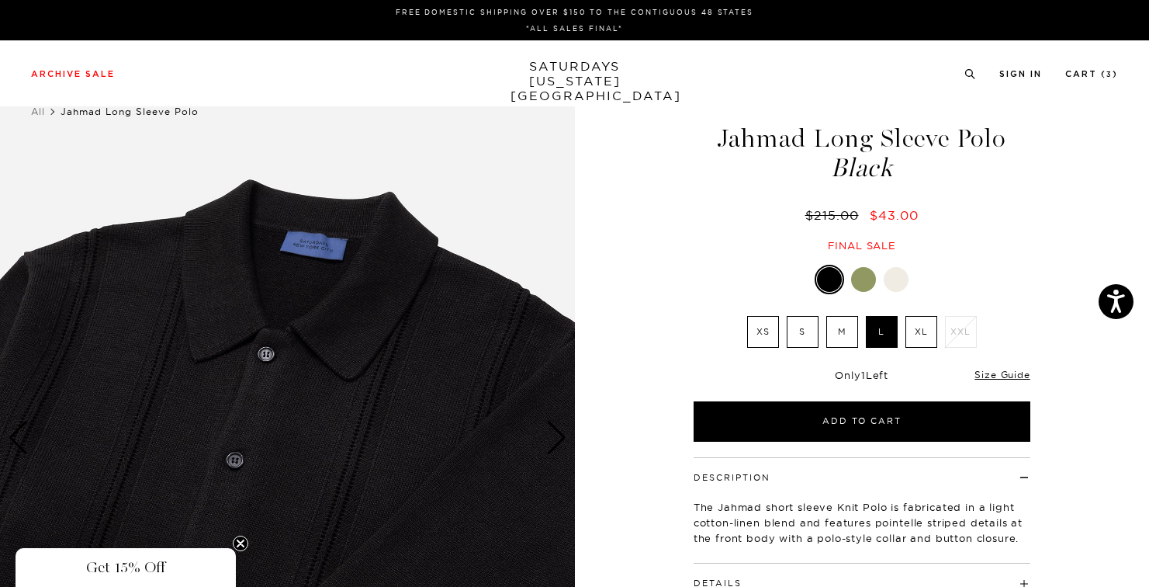
click at [895, 282] on div at bounding box center [896, 279] width 25 height 25
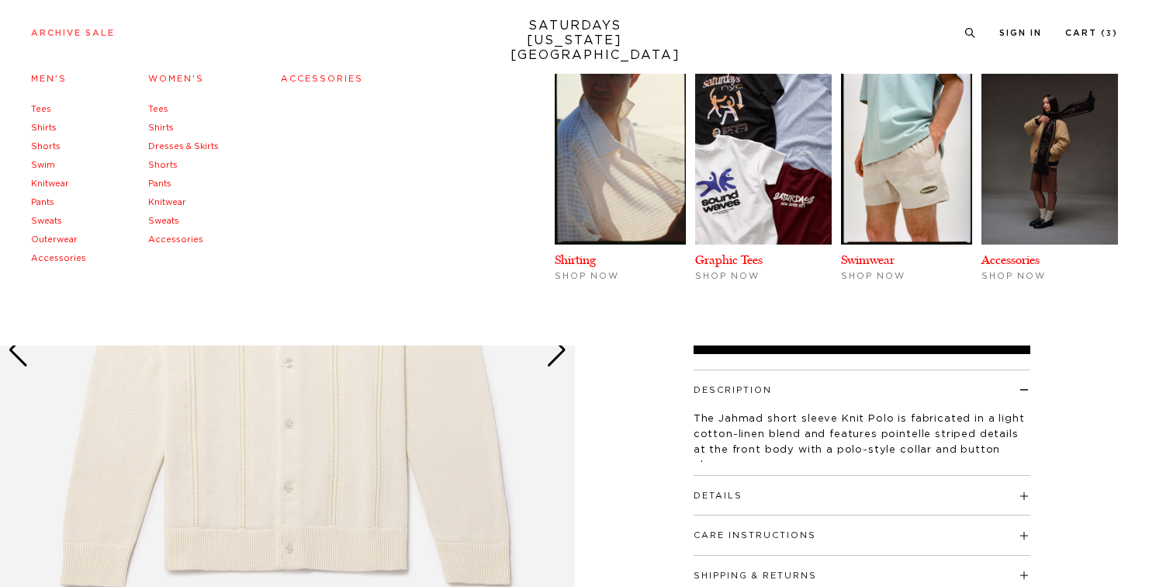
scroll to position [196, 0]
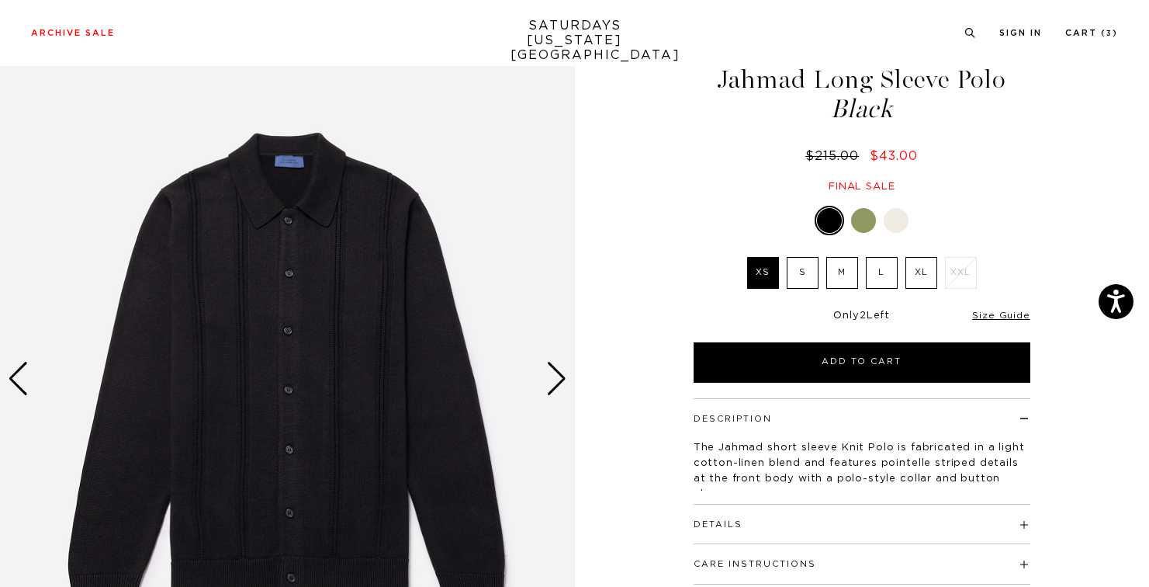
scroll to position [68, 0]
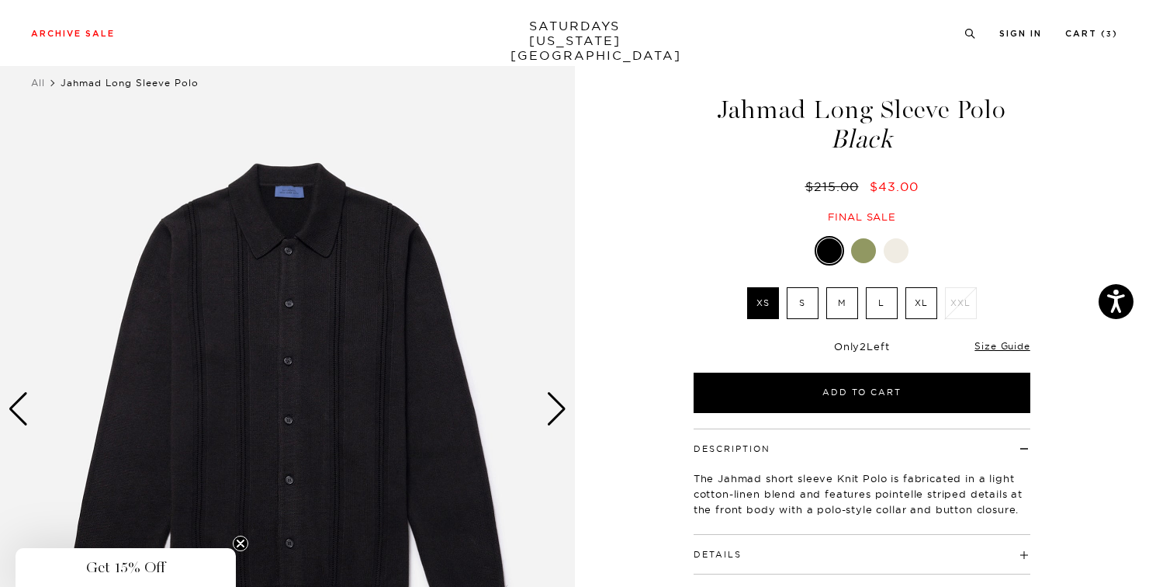
scroll to position [32, 0]
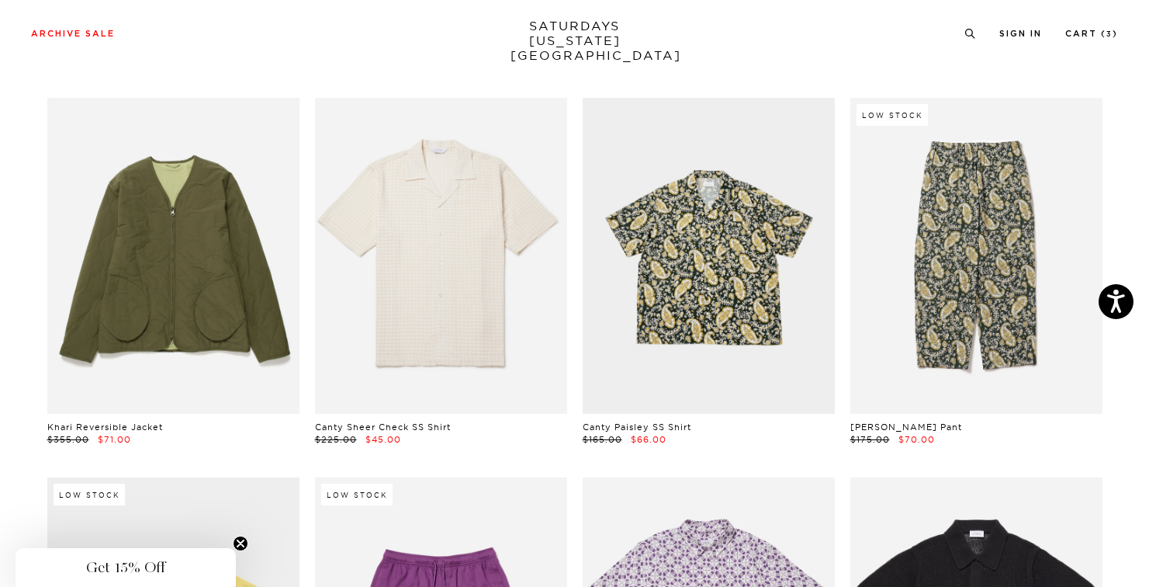
scroll to position [3541, 2]
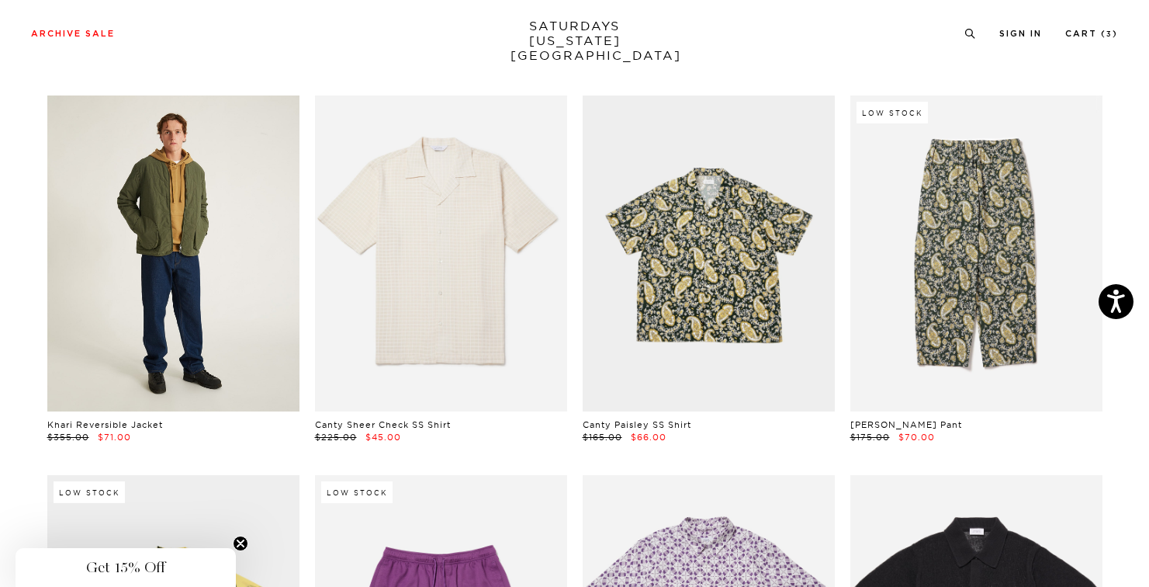
click at [200, 220] on link at bounding box center [173, 252] width 252 height 315
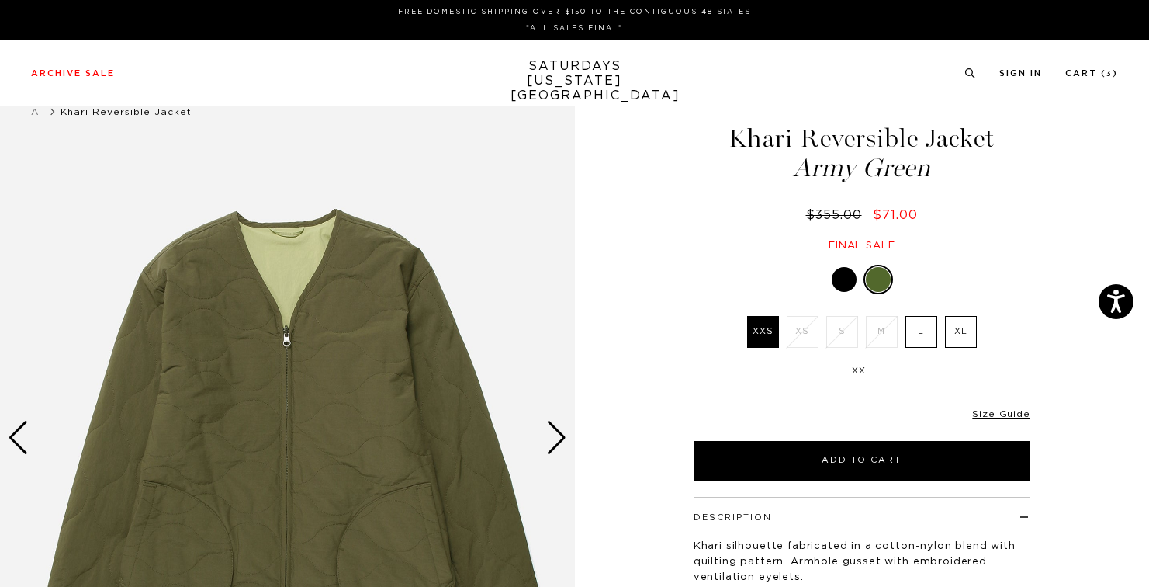
click at [843, 275] on div at bounding box center [844, 279] width 25 height 25
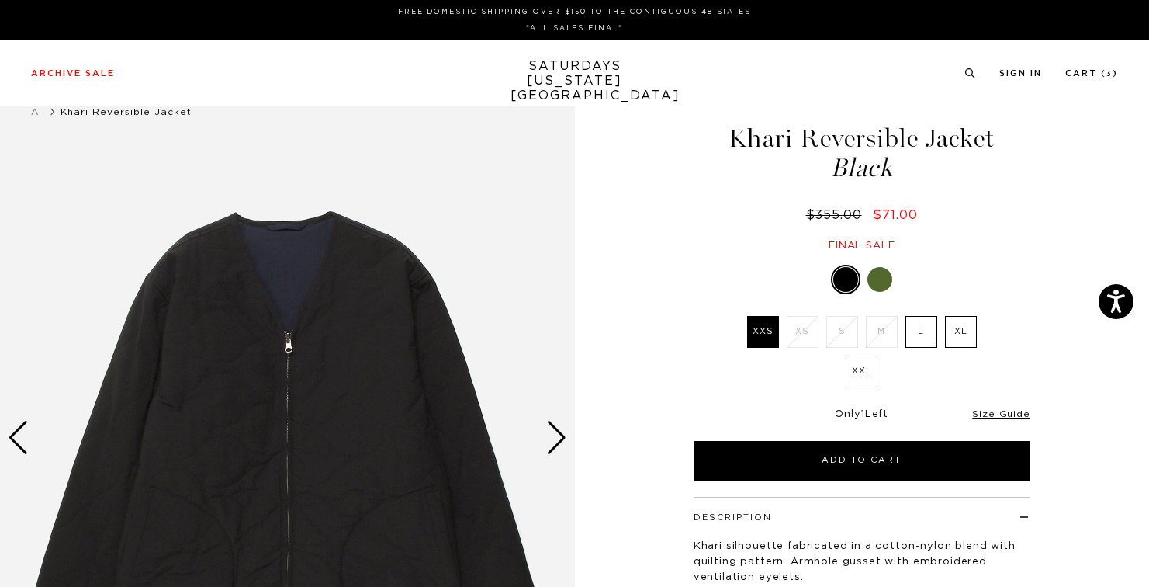
click at [552, 432] on div "Next slide" at bounding box center [556, 438] width 21 height 34
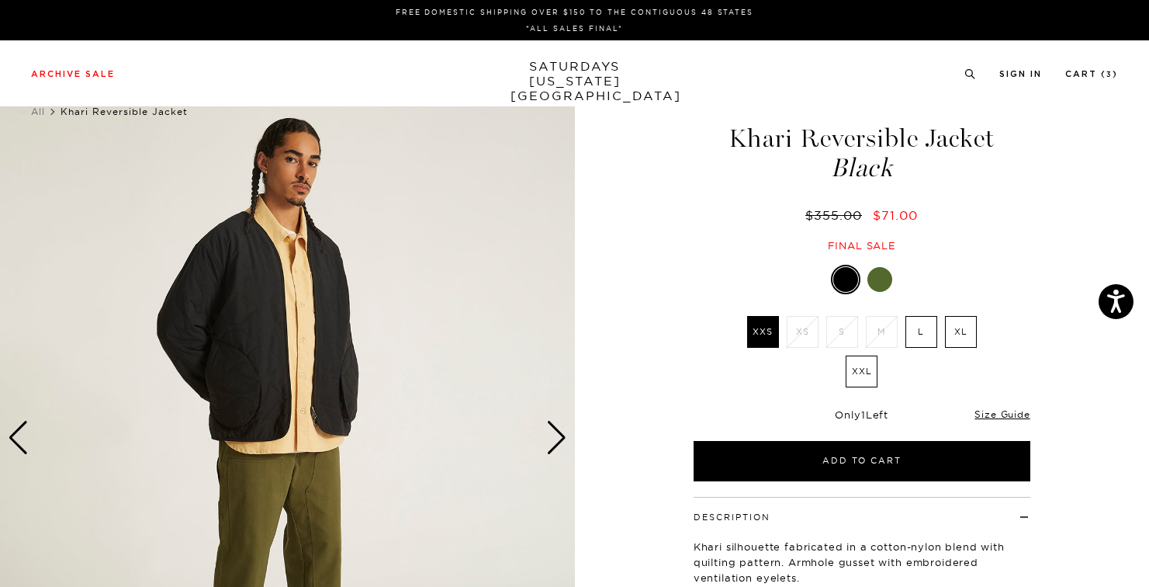
click at [551, 432] on div "Next slide" at bounding box center [556, 438] width 21 height 34
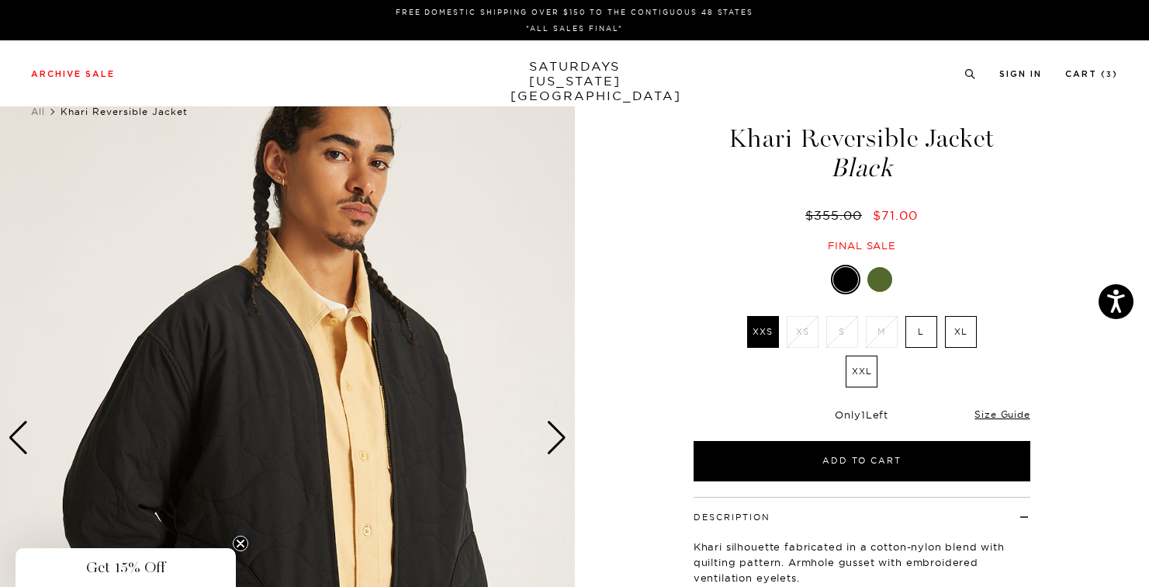
click at [868, 276] on div at bounding box center [880, 279] width 25 height 25
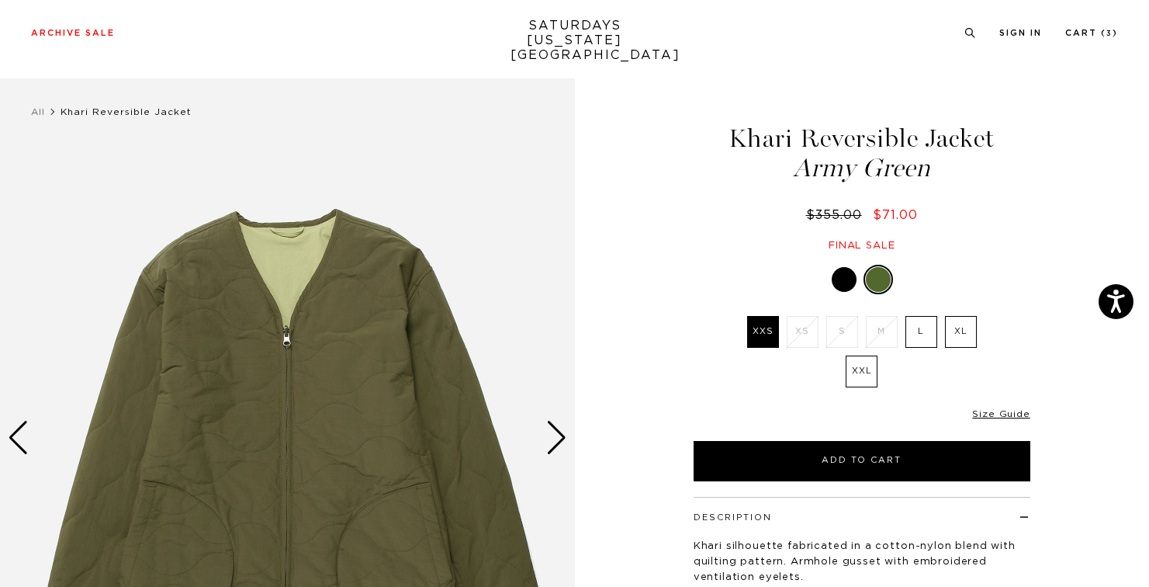
scroll to position [93, 0]
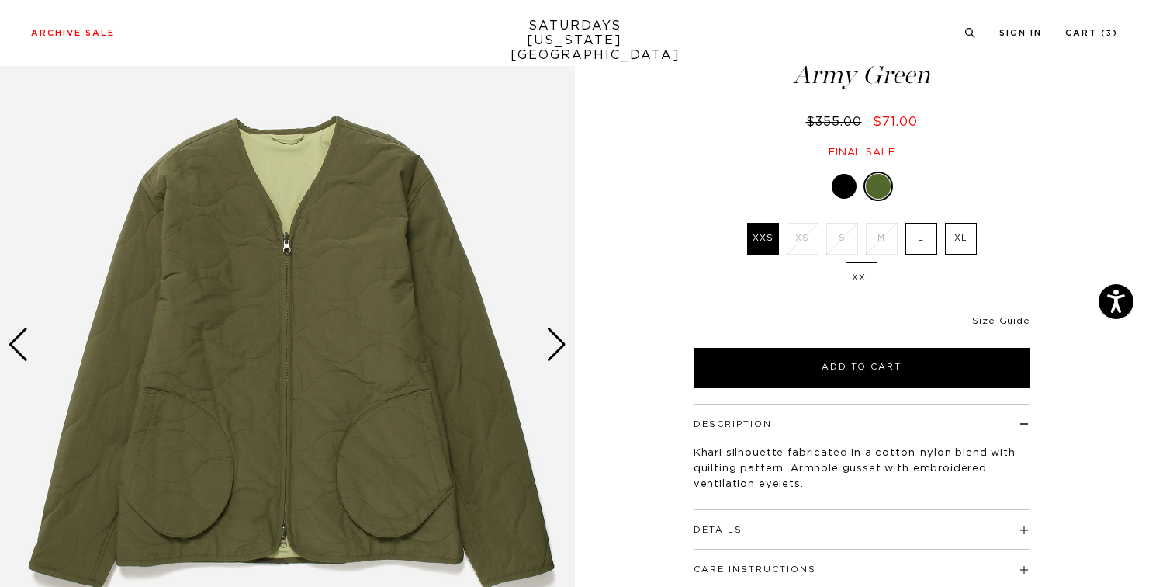
click at [549, 362] on img at bounding box center [287, 344] width 575 height 719
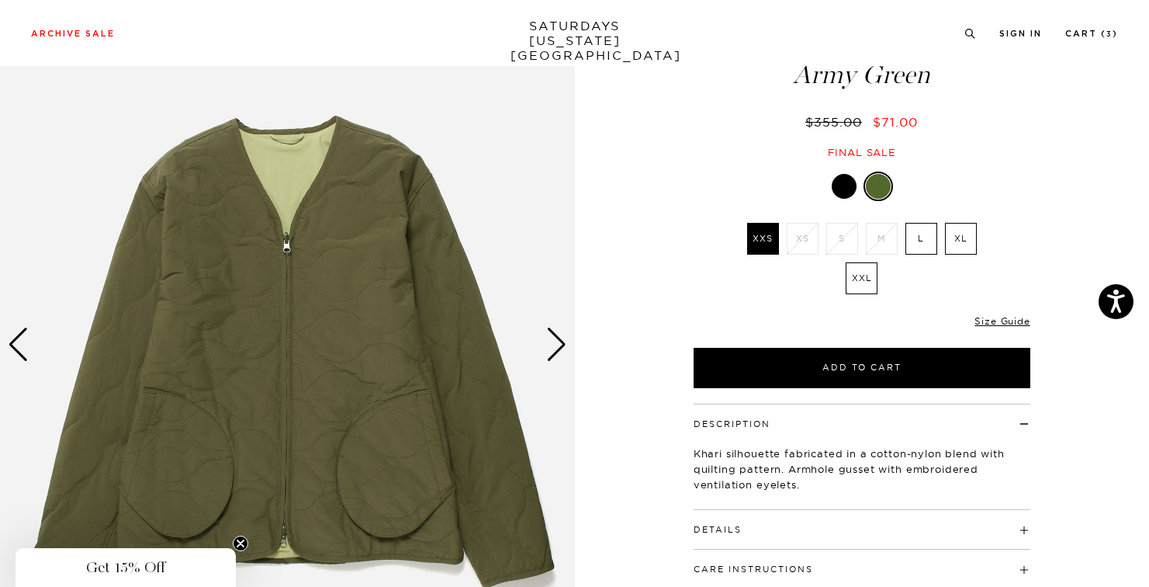
click at [549, 349] on div "Next slide" at bounding box center [556, 345] width 21 height 34
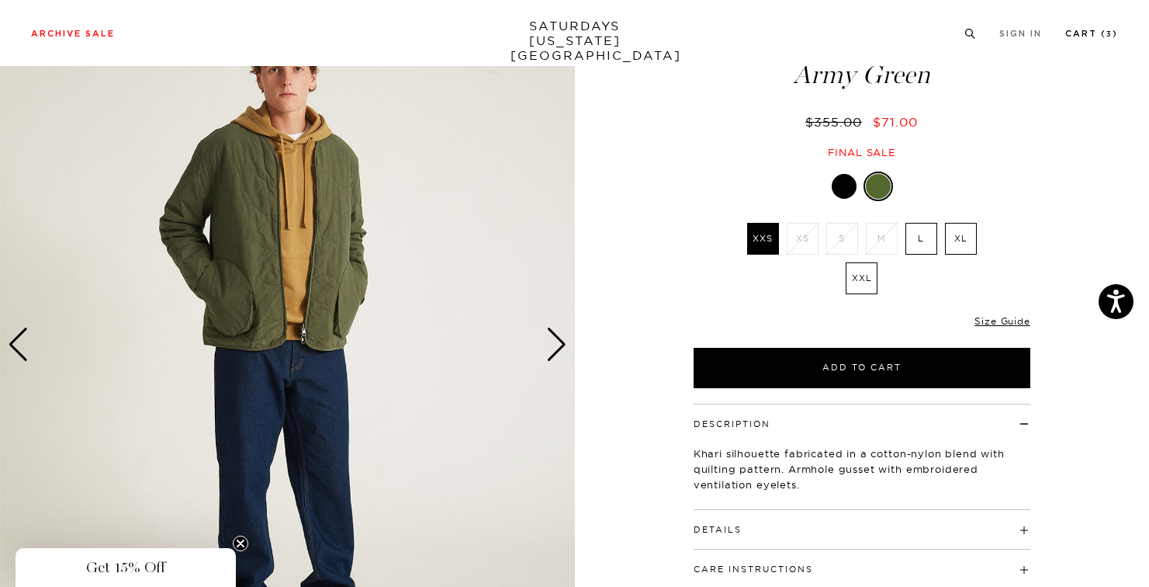
click at [1104, 33] on link "Cart ( 3 )" at bounding box center [1092, 33] width 53 height 9
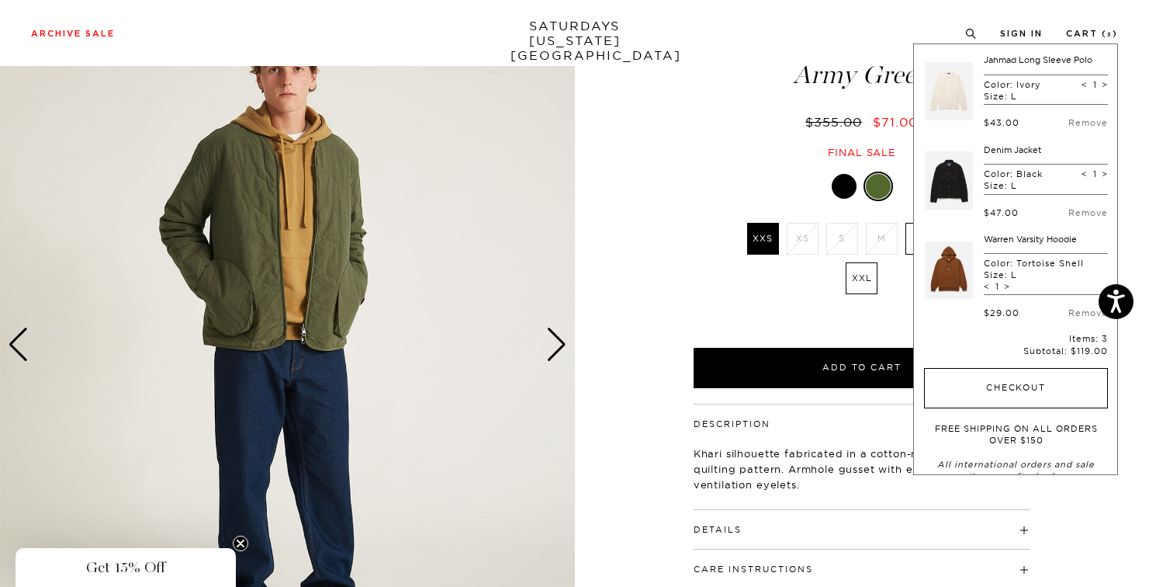
click at [997, 390] on button "Checkout" at bounding box center [1016, 388] width 184 height 40
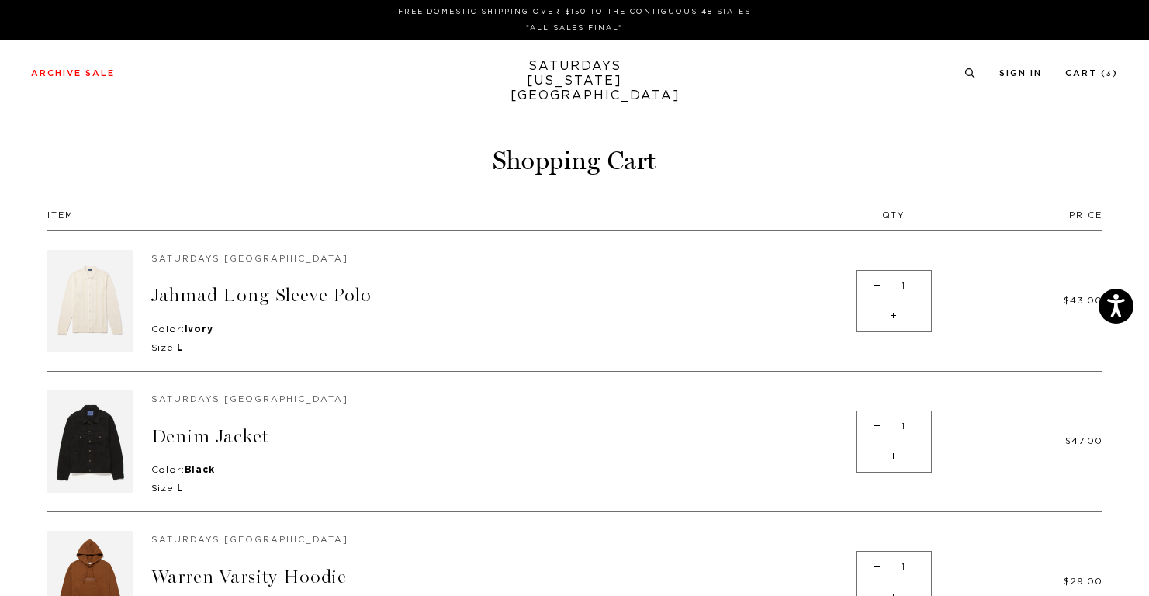
click at [99, 302] on img at bounding box center [89, 301] width 85 height 102
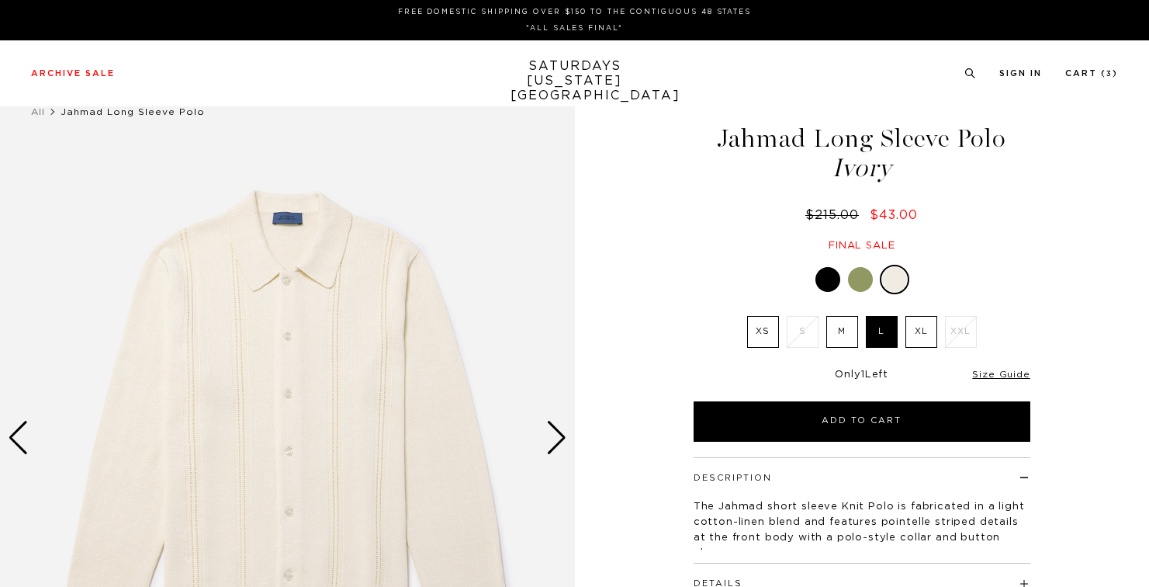
click at [828, 282] on div at bounding box center [828, 279] width 25 height 25
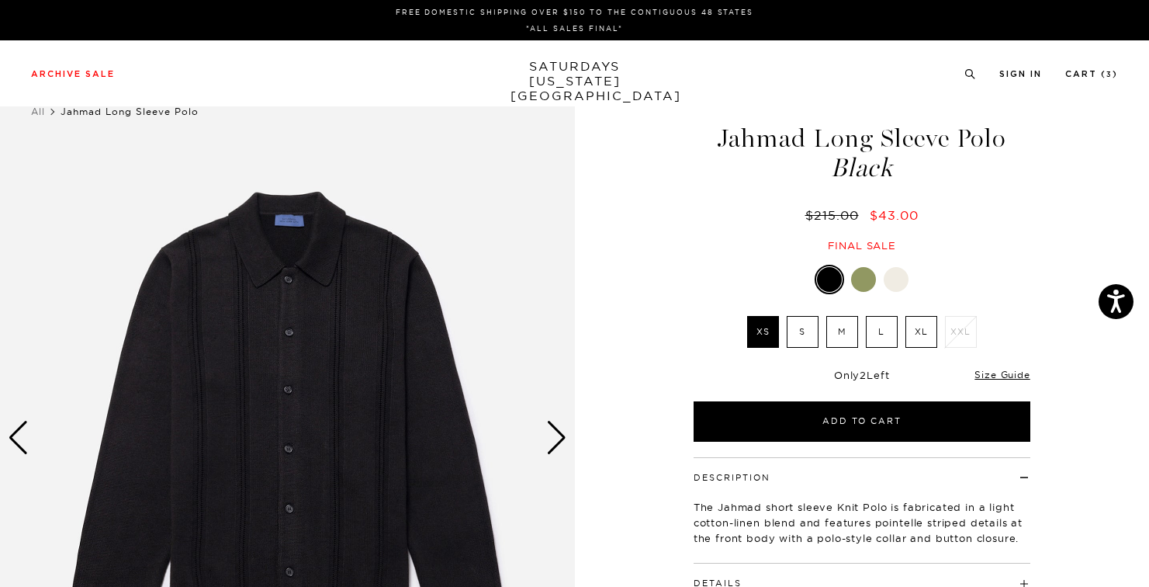
click at [886, 341] on label "L" at bounding box center [882, 332] width 32 height 32
click at [0, 0] on input "L" at bounding box center [0, 0] width 0 height 0
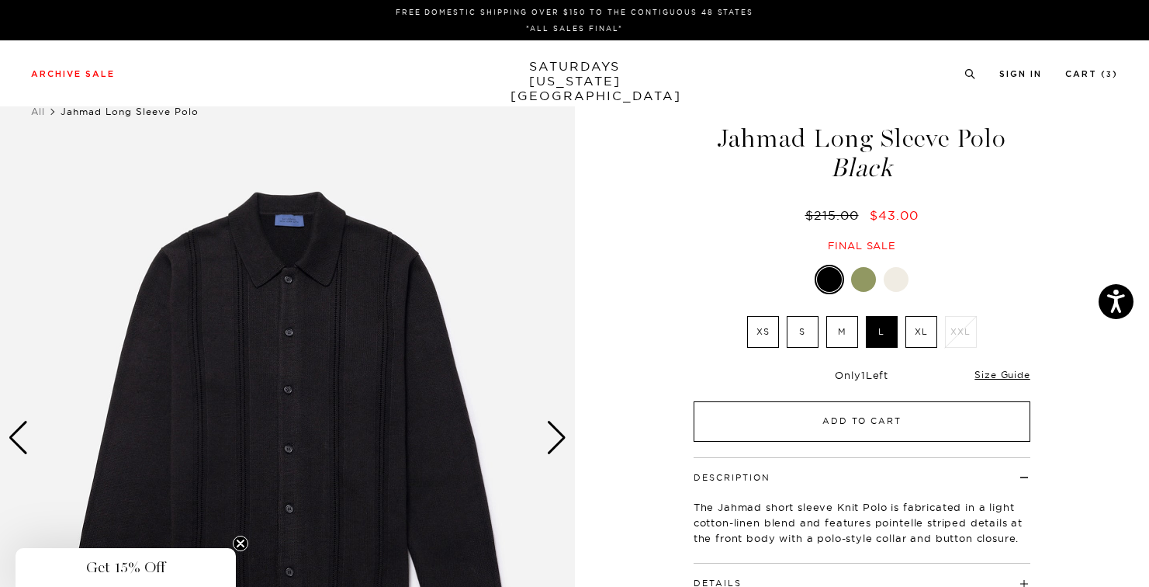
click at [890, 431] on button "Add to Cart" at bounding box center [862, 421] width 337 height 40
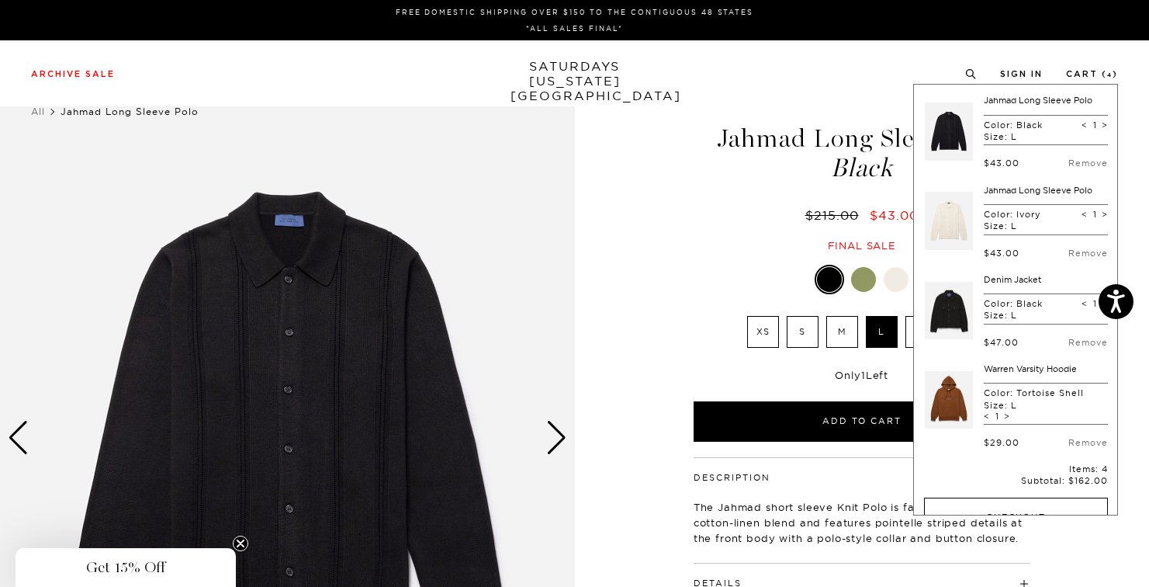
click at [976, 509] on button "Checkout" at bounding box center [1016, 517] width 184 height 40
